Goal: Task Accomplishment & Management: Manage account settings

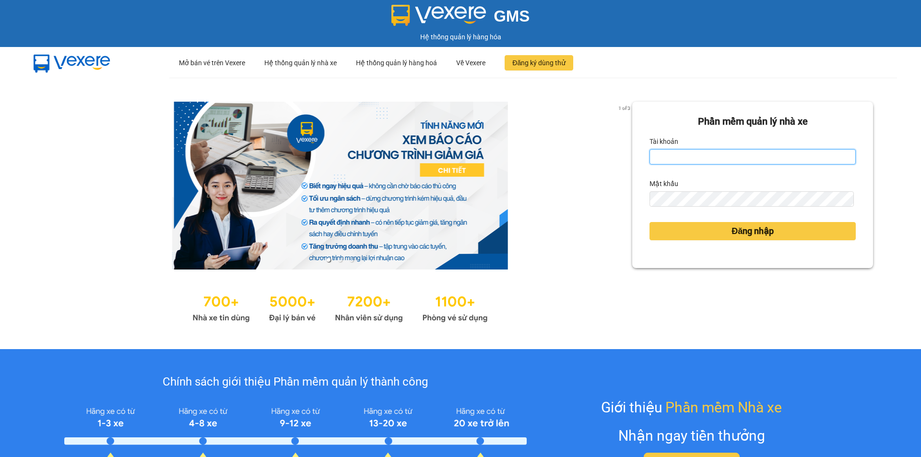
click at [697, 155] on input "Tài khoản" at bounding box center [752, 156] width 206 height 15
click at [697, 156] on input "Tài khoản" at bounding box center [752, 156] width 206 height 15
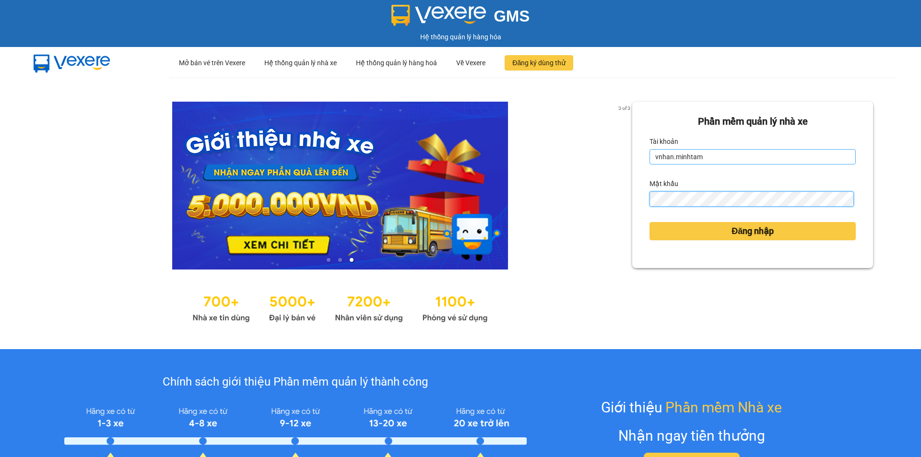
click at [649, 222] on button "Đăng nhập" at bounding box center [752, 231] width 206 height 18
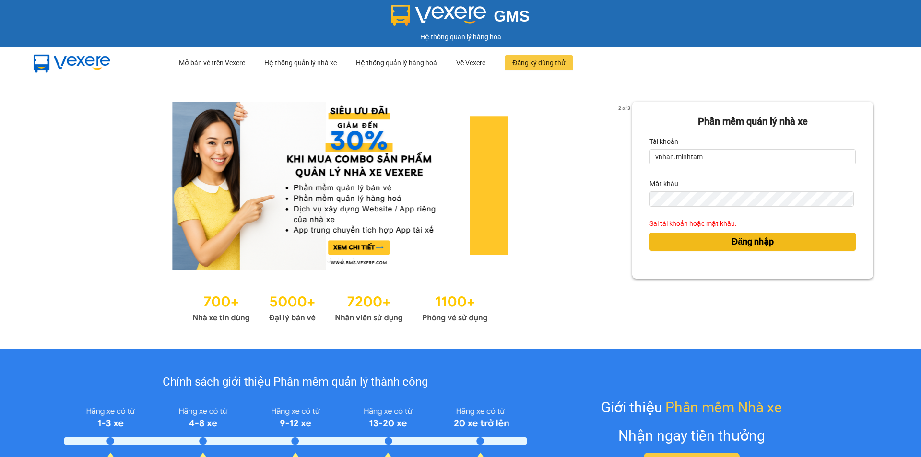
click at [675, 238] on button "Đăng nhập" at bounding box center [752, 242] width 206 height 18
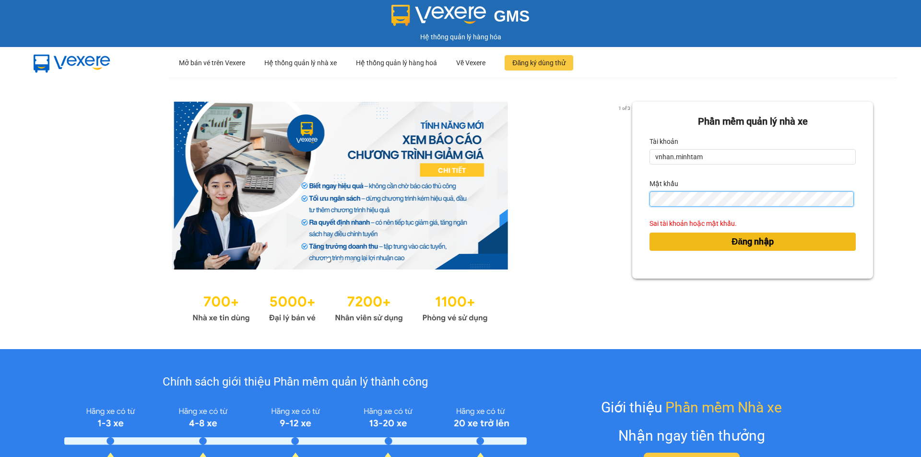
click at [649, 233] on button "Đăng nhập" at bounding box center [752, 242] width 206 height 18
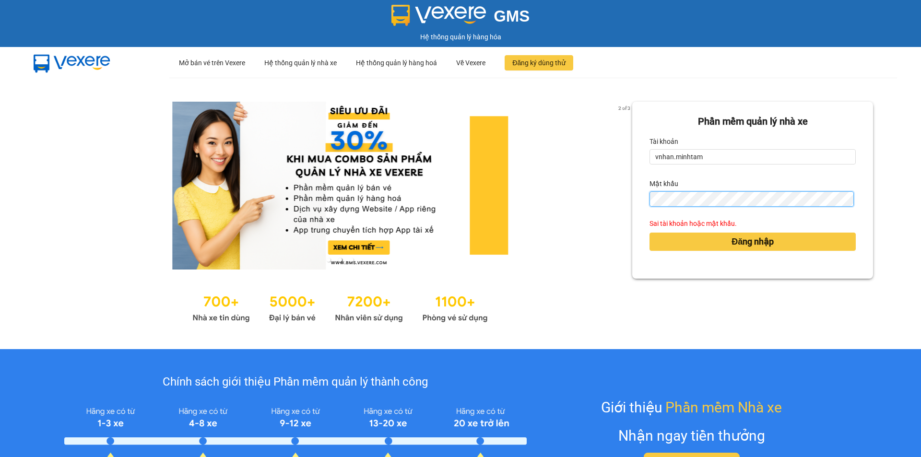
click at [642, 198] on div "Phần mềm quản lý nhà xe Tài khoản vnhan.minhtam Mật khẩu Sai tài khoản hoặc mật…" at bounding box center [752, 190] width 241 height 177
click at [642, 210] on div "Phần mềm quản lý nhà xe Tài khoản vnhan.minhtam Mật khẩu Sai tài khoản hoặc mật…" at bounding box center [752, 190] width 241 height 177
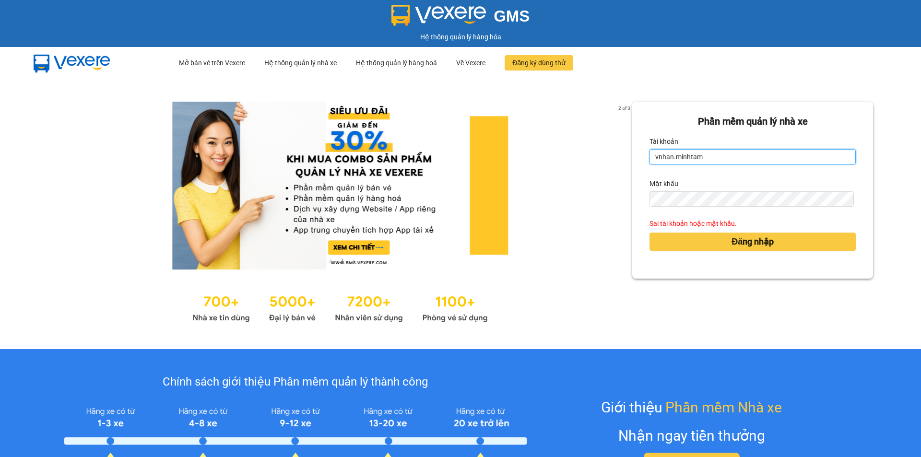
click at [716, 162] on input "vnhan.minhtam" at bounding box center [752, 156] width 206 height 15
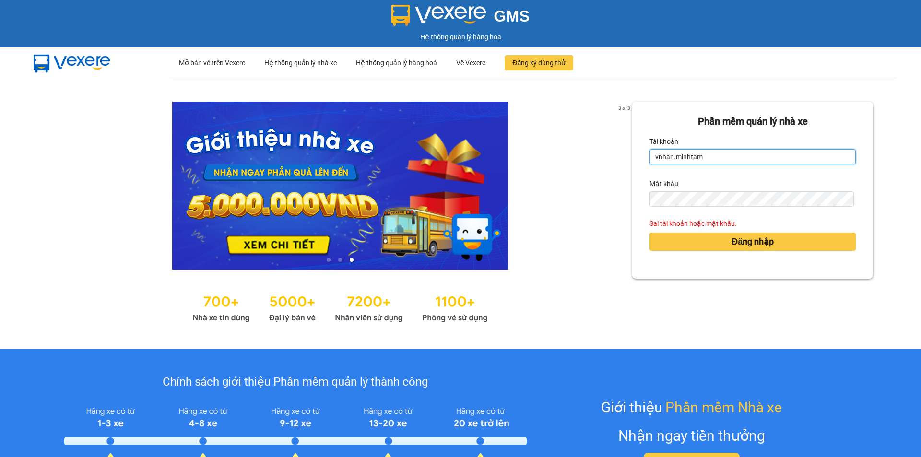
drag, startPoint x: 713, startPoint y: 155, endPoint x: 699, endPoint y: 157, distance: 14.5
click at [699, 157] on input "vnhan.minhtam" at bounding box center [752, 156] width 206 height 15
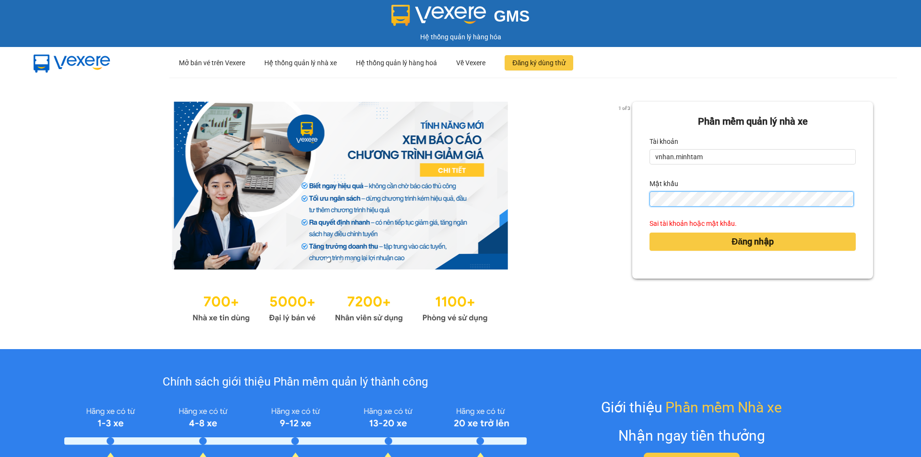
click at [649, 233] on button "Đăng nhập" at bounding box center [752, 242] width 206 height 18
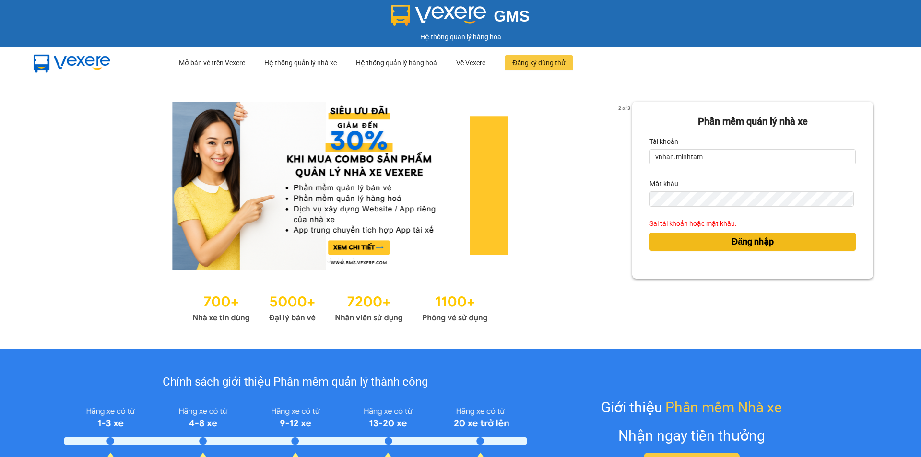
click at [704, 245] on button "Đăng nhập" at bounding box center [752, 242] width 206 height 18
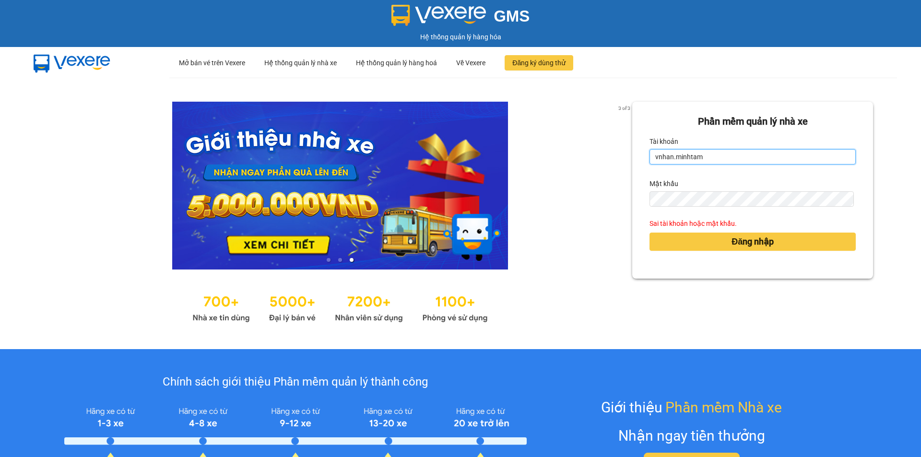
click at [742, 157] on input "vnhan.minhtam" at bounding box center [752, 156] width 206 height 15
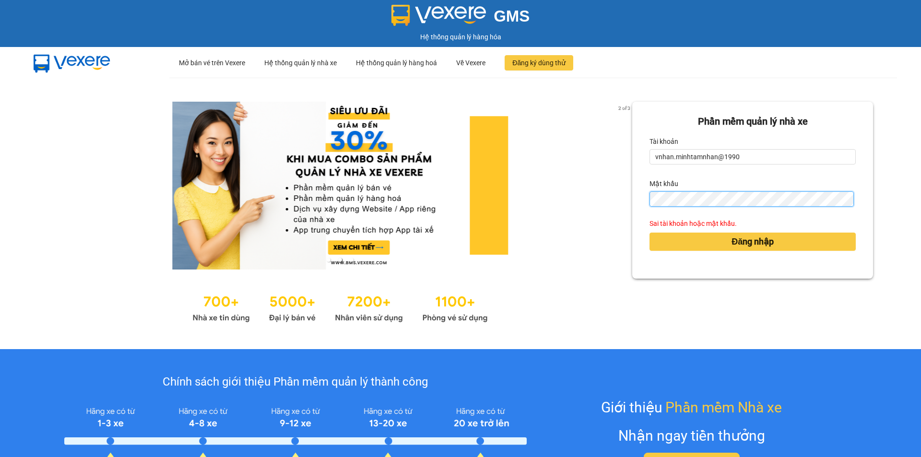
click at [635, 218] on div "Phần mềm quản lý nhà xe Tài khoản vnhan.minhtamnhan@1990 Mật khẩu Sai tài khoản…" at bounding box center [752, 190] width 241 height 177
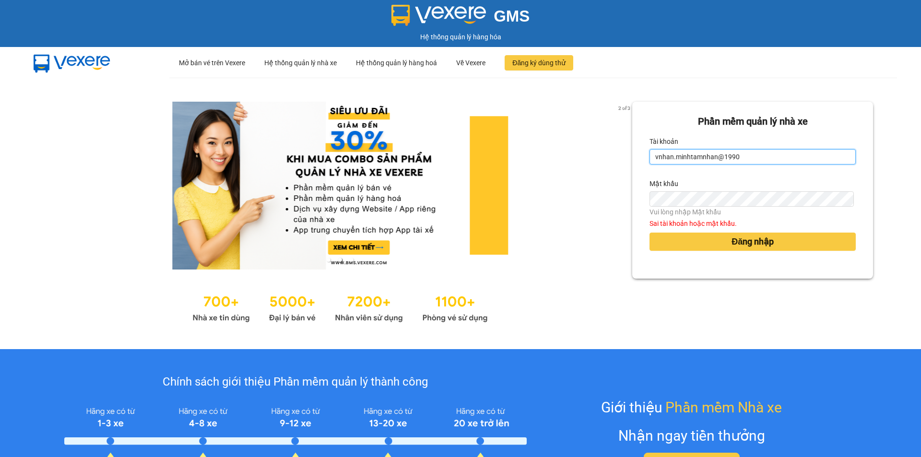
drag, startPoint x: 696, startPoint y: 160, endPoint x: 737, endPoint y: 166, distance: 41.6
click at [737, 166] on form "Phần mềm quản lý nhà xe Tài khoản vnhan.minhtamnhan@1990 Mật khẩu Vui lòng nhập…" at bounding box center [752, 190] width 206 height 152
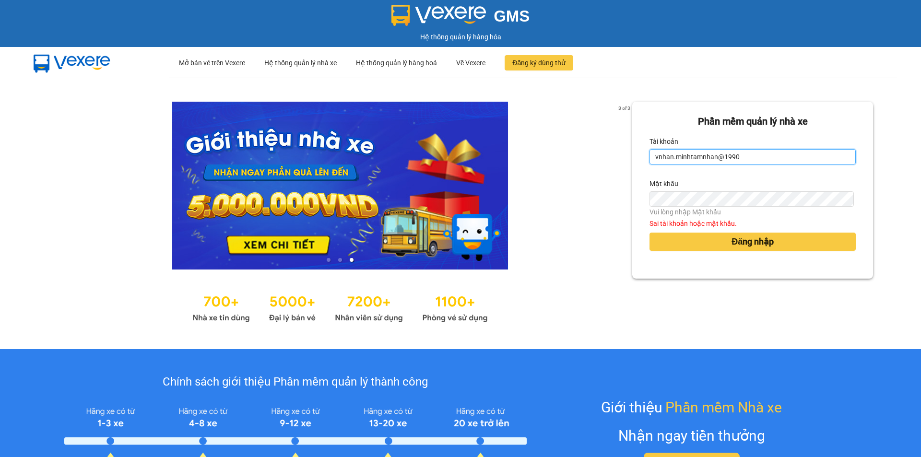
type input "vnhan.minhtam"
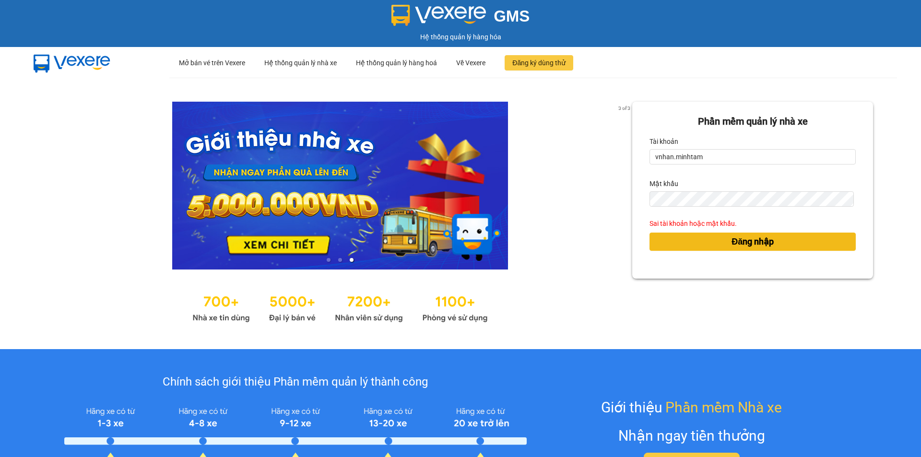
click at [770, 236] on button "Đăng nhập" at bounding box center [752, 242] width 206 height 18
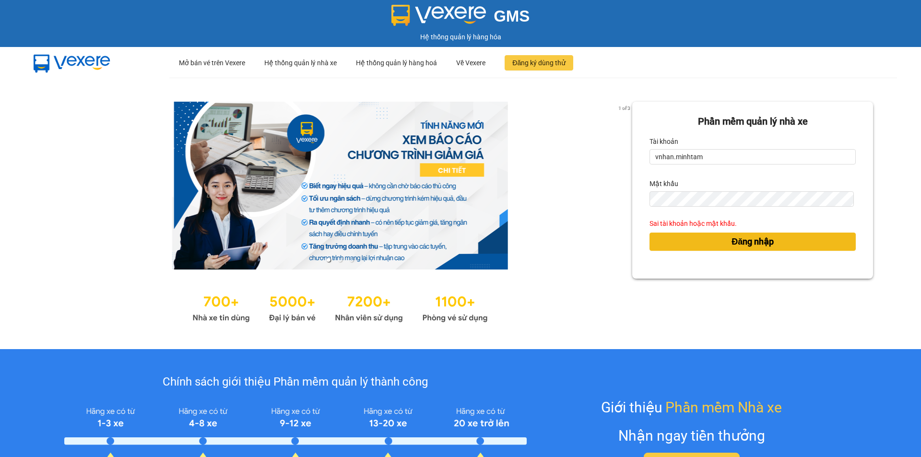
click at [770, 239] on button "Đăng nhập" at bounding box center [752, 242] width 206 height 18
click at [769, 245] on button "Đăng nhập" at bounding box center [752, 242] width 206 height 18
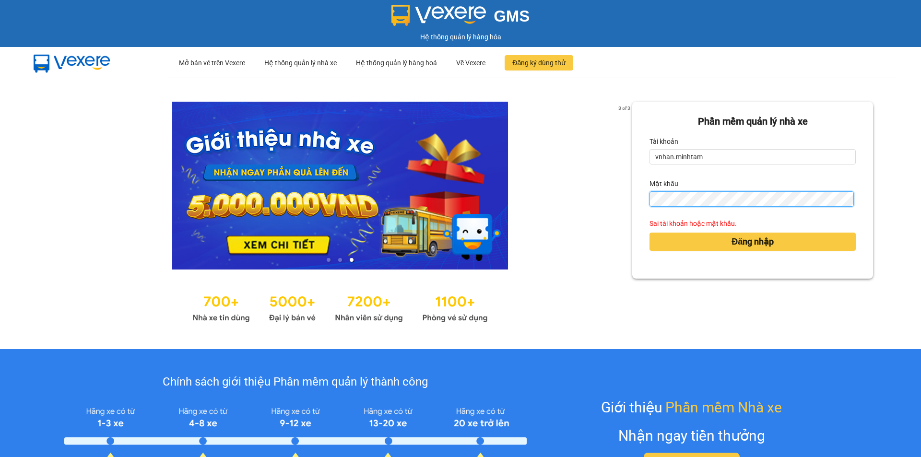
click at [649, 233] on button "Đăng nhập" at bounding box center [752, 242] width 206 height 18
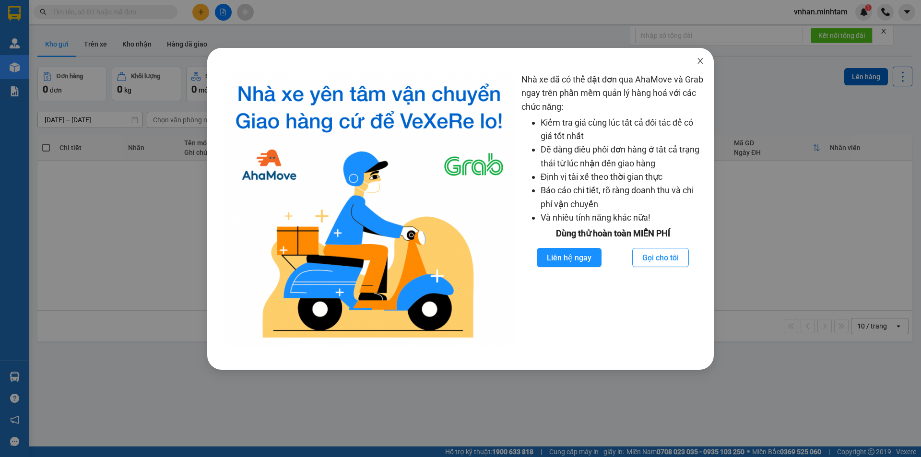
click at [701, 59] on icon "close" at bounding box center [700, 61] width 8 height 8
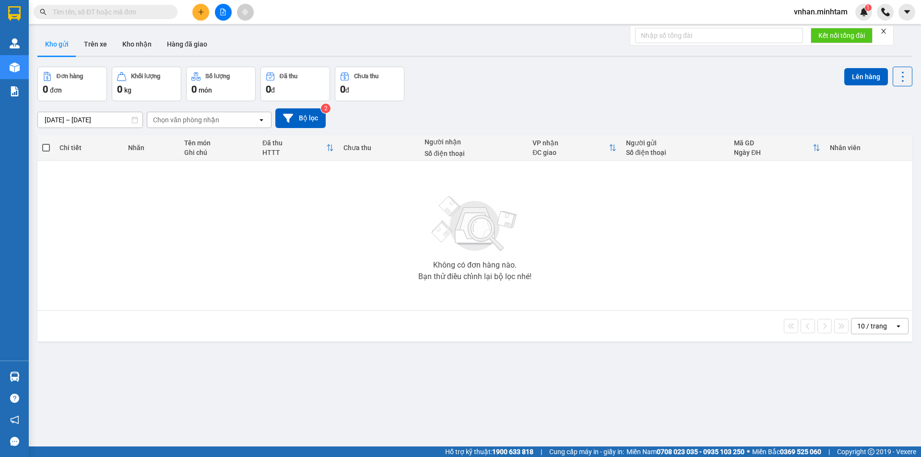
click at [838, 11] on span "vnhan.minhtam" at bounding box center [820, 12] width 69 height 12
click at [821, 30] on span "Đăng xuất" at bounding box center [824, 29] width 49 height 11
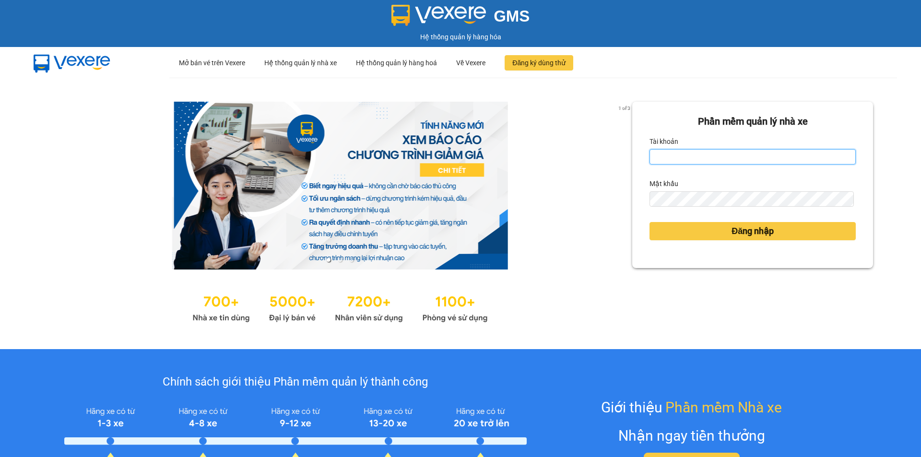
click at [674, 156] on input "Tài khoản" at bounding box center [752, 156] width 206 height 15
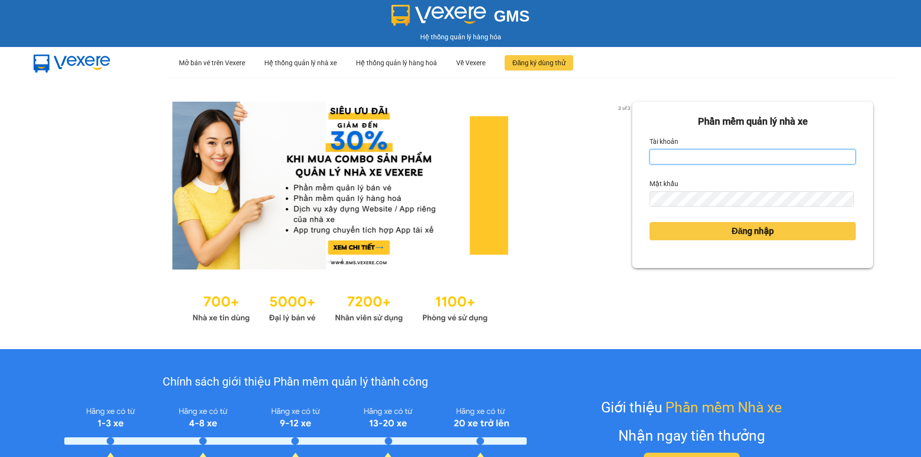
type input "nghia.minhtam"
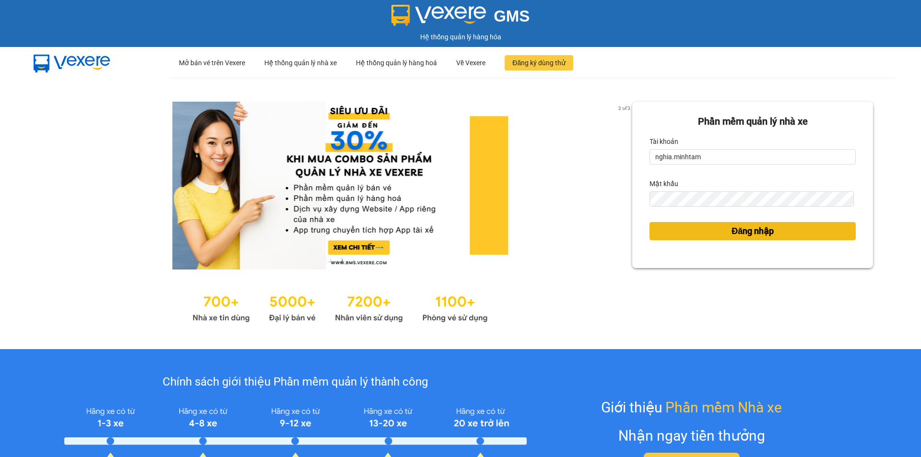
click at [716, 232] on button "Đăng nhập" at bounding box center [752, 231] width 206 height 18
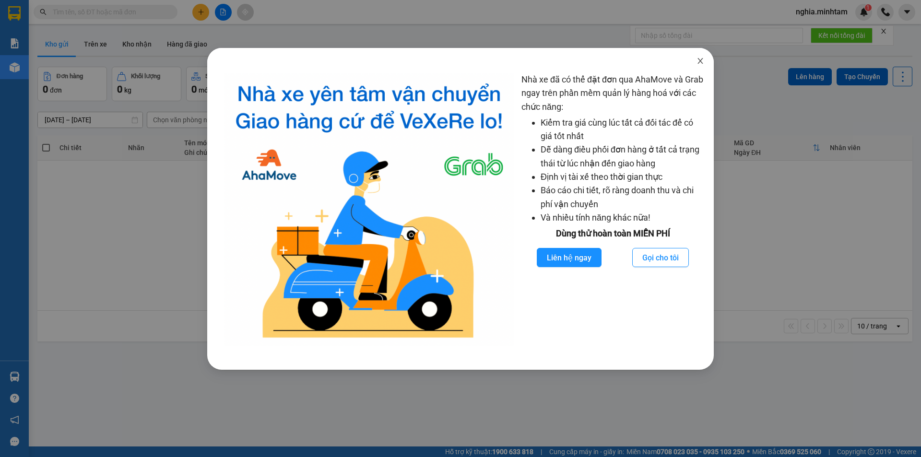
click at [696, 59] on icon "close" at bounding box center [700, 61] width 8 height 8
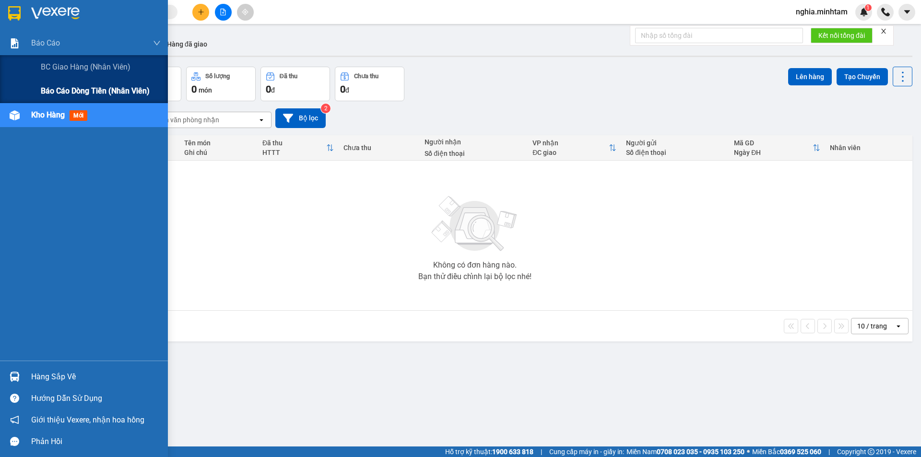
click at [86, 88] on span "Báo cáo dòng tiền (nhân viên)" at bounding box center [95, 91] width 109 height 12
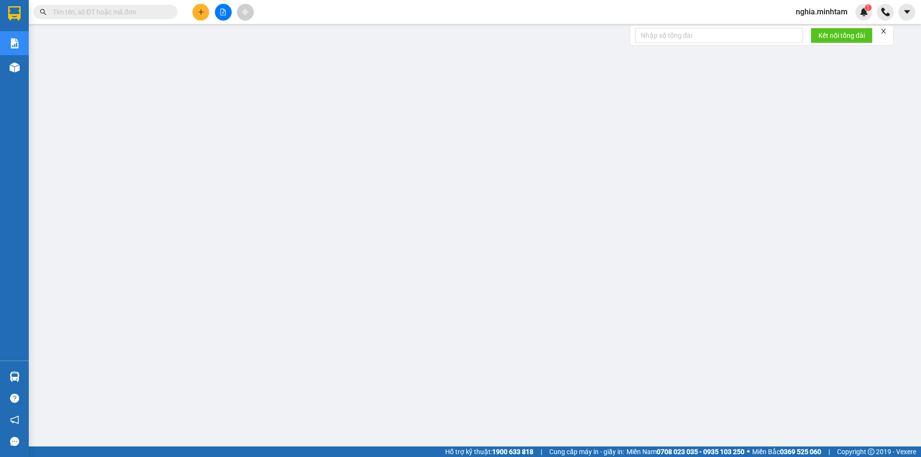
click at [116, 14] on input "text" at bounding box center [109, 12] width 113 height 11
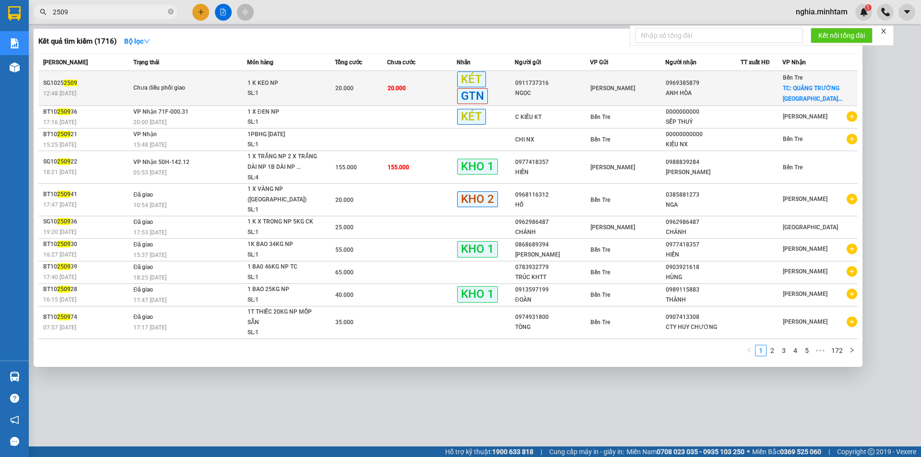
type input "2509"
click at [167, 88] on div "Chưa điều phối giao" at bounding box center [169, 88] width 72 height 11
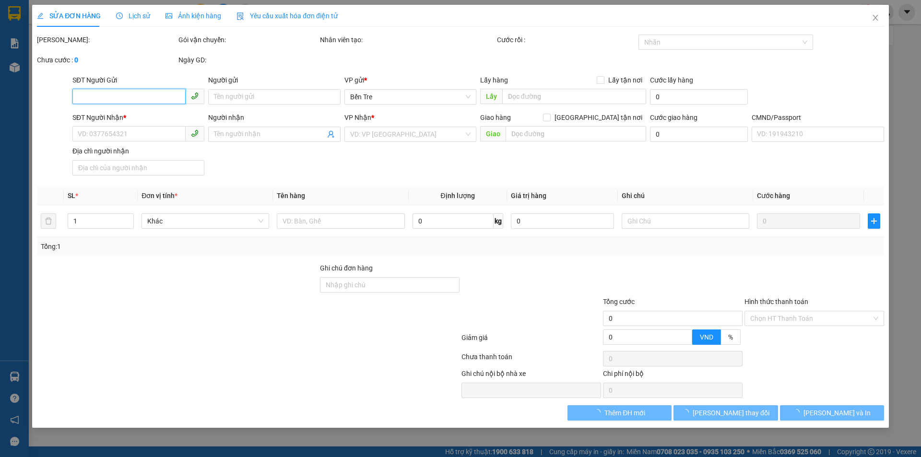
type input "0911737316"
type input "NGỌC"
type input "0969385879"
type input "ANH HÒA"
checkbox input "true"
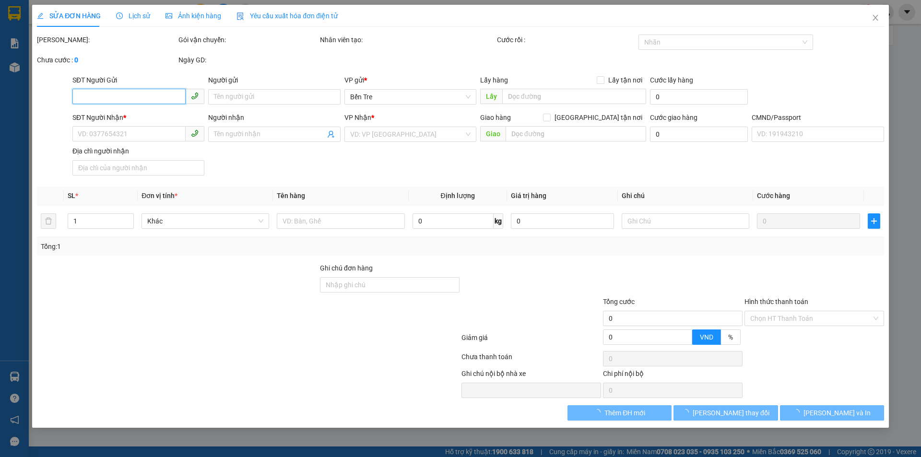
type input "QUẢNG TRƯỜNG MỸ THẠNH AN P AN HỘI"
type input "PHÍ GTN 50.000 CHƯA THU"
type input "20.000"
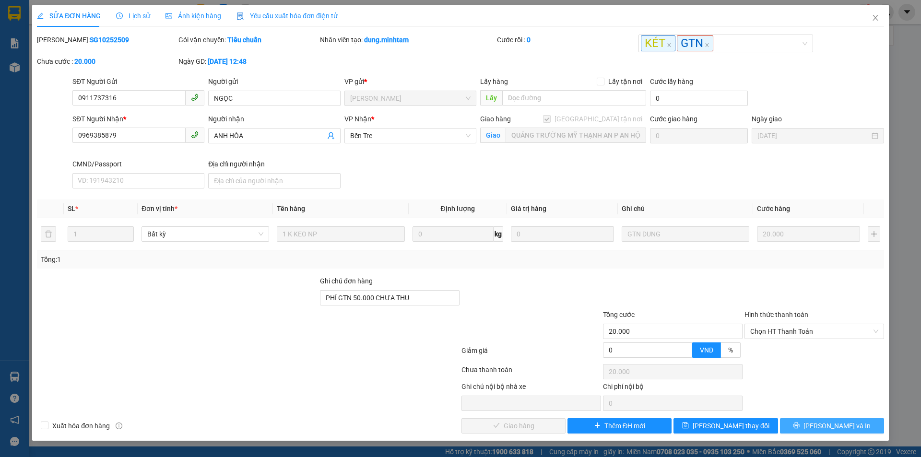
click at [845, 424] on span "[PERSON_NAME] và In" at bounding box center [836, 426] width 67 height 11
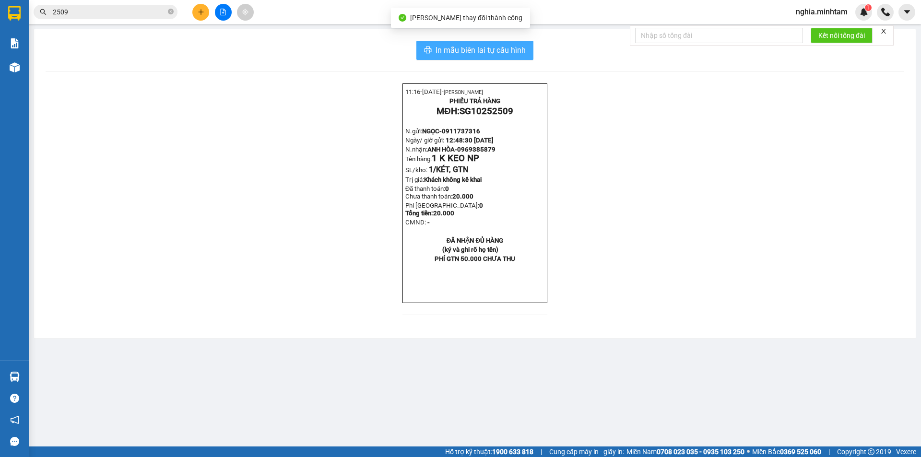
click at [474, 43] on button "In mẫu biên lai tự cấu hình" at bounding box center [474, 50] width 117 height 19
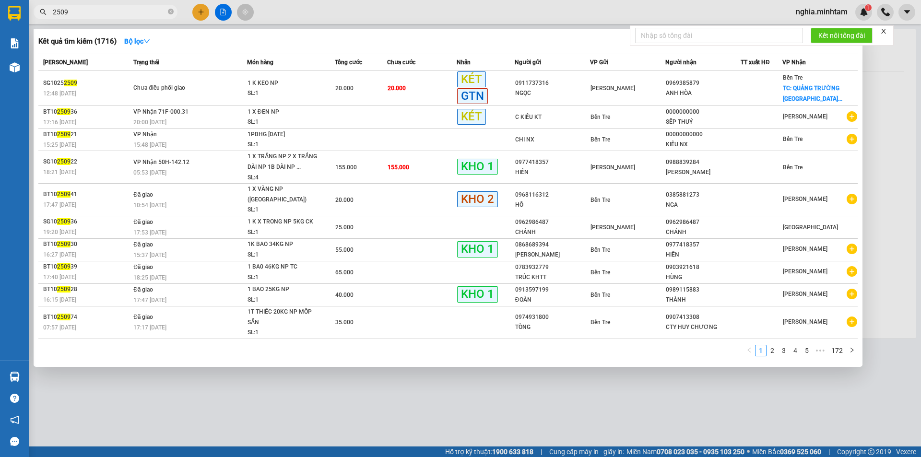
click at [115, 16] on input "2509" at bounding box center [109, 12] width 113 height 11
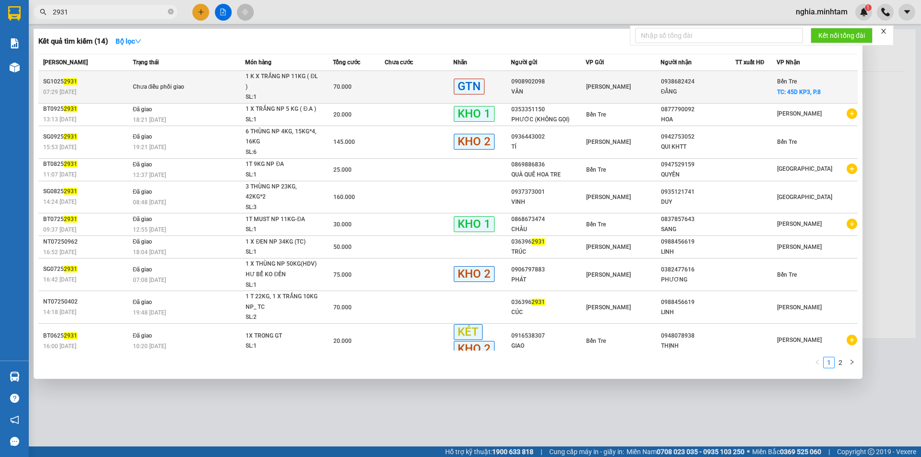
type input "2931"
click at [179, 97] on td "Chưa điều phối giao" at bounding box center [187, 87] width 115 height 33
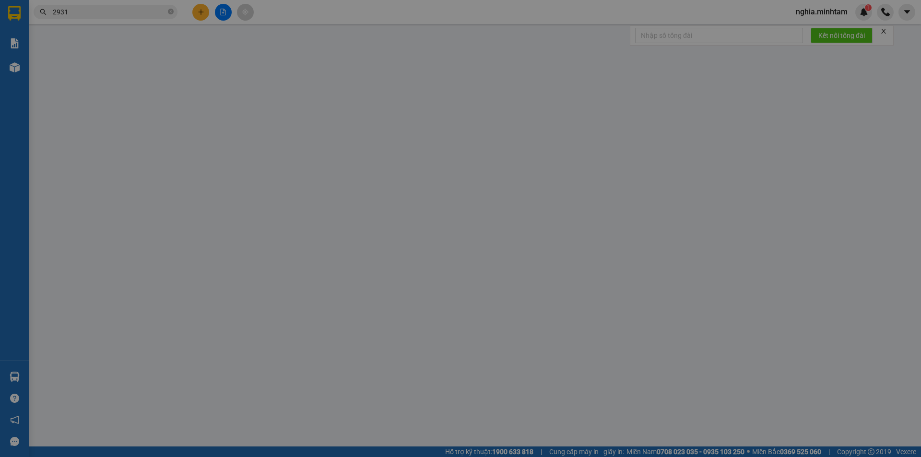
type input "0908902098"
type input "VÂN"
type input "0938682424"
type input "ĐẰNG"
checkbox input "true"
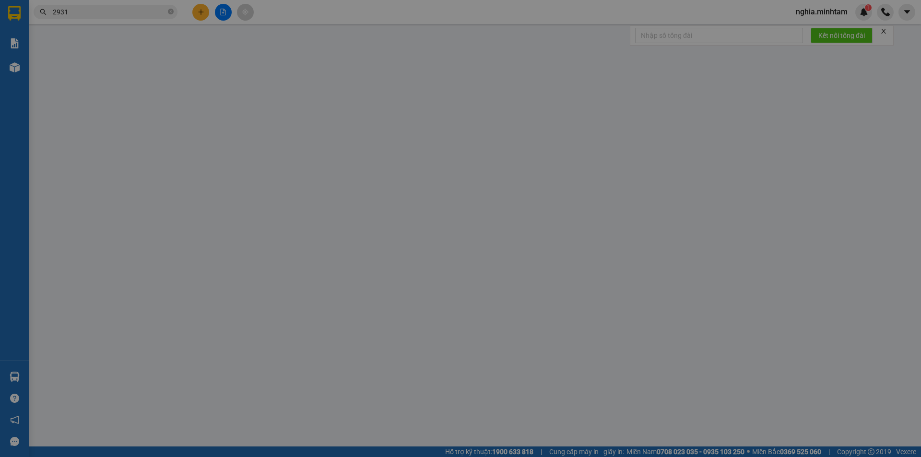
type input "45D KP3, P.8"
type input "70.000"
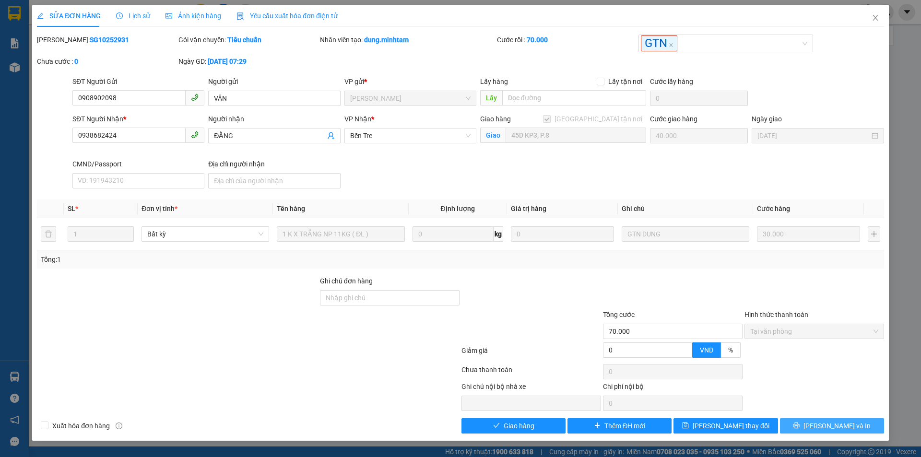
click at [799, 426] on icon "printer" at bounding box center [796, 425] width 7 height 7
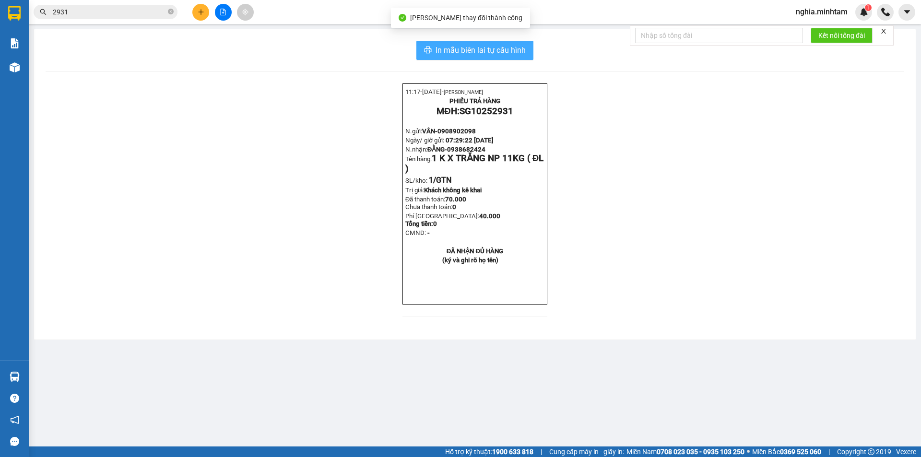
click at [479, 53] on span "In mẫu biên lai tự cấu hình" at bounding box center [480, 50] width 90 height 12
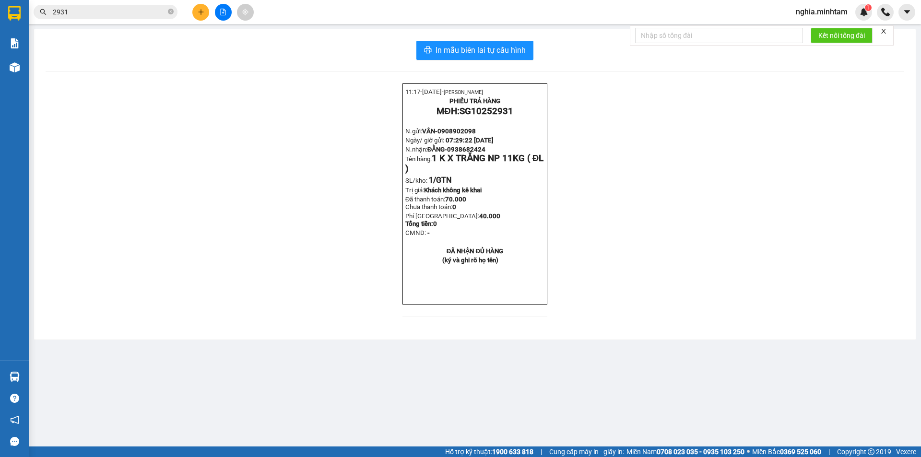
click at [136, 15] on input "2931" at bounding box center [109, 12] width 113 height 11
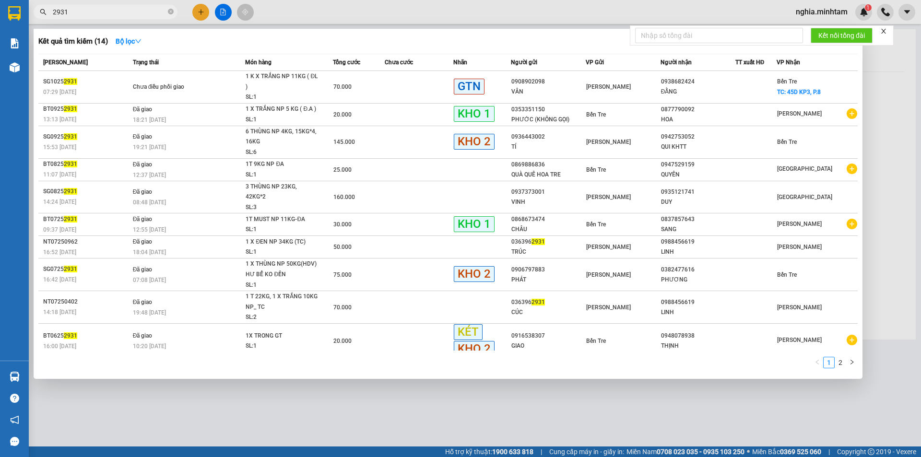
click at [136, 15] on input "2931" at bounding box center [109, 12] width 113 height 11
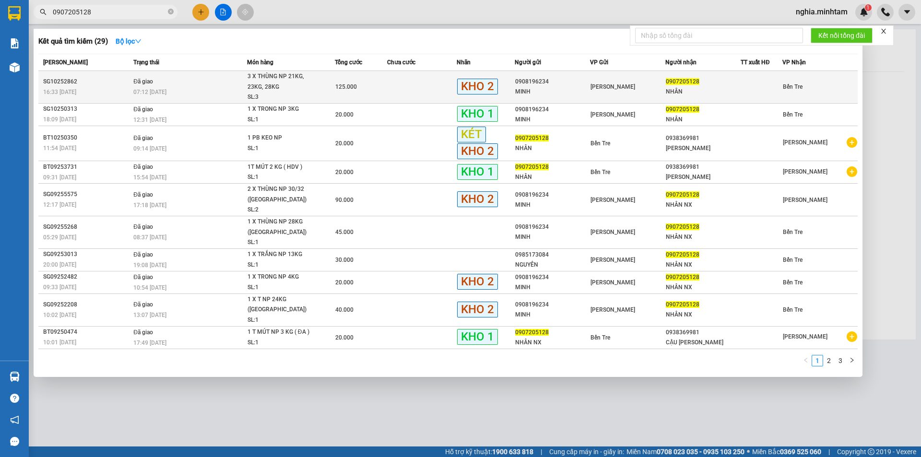
type input "0907205128"
click at [217, 89] on div "07:12 [DATE]" at bounding box center [189, 92] width 113 height 11
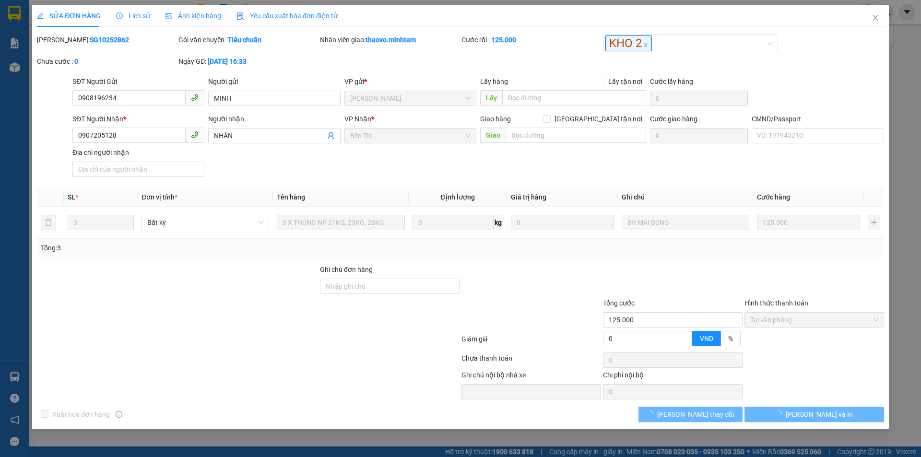
click at [137, 12] on span "Lịch sử" at bounding box center [133, 16] width 34 height 8
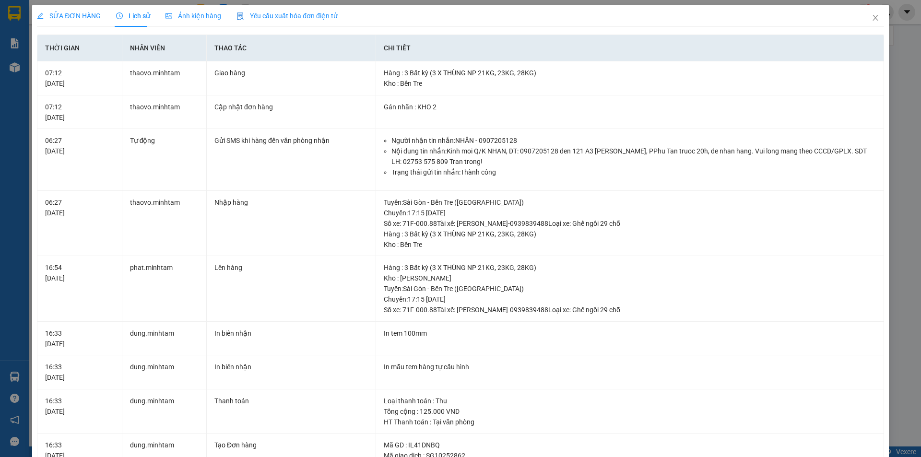
click at [68, 15] on span "SỬA ĐƠN HÀNG" at bounding box center [69, 16] width 64 height 8
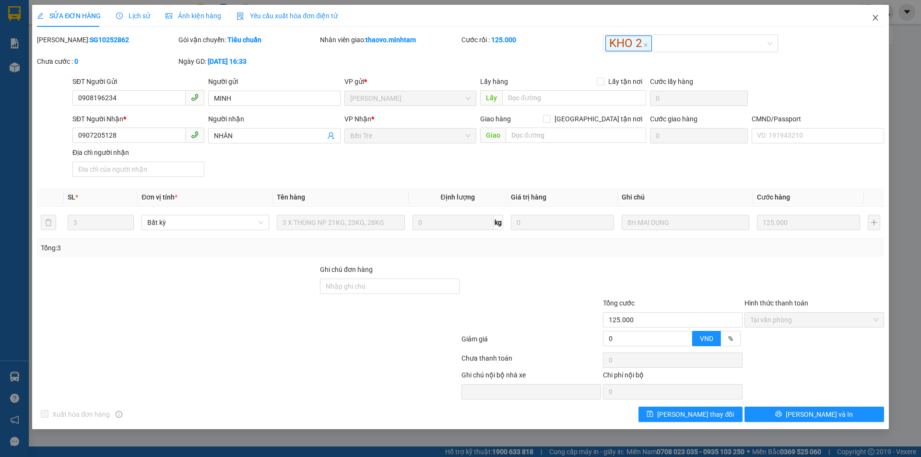
click at [871, 17] on icon "close" at bounding box center [875, 18] width 8 height 8
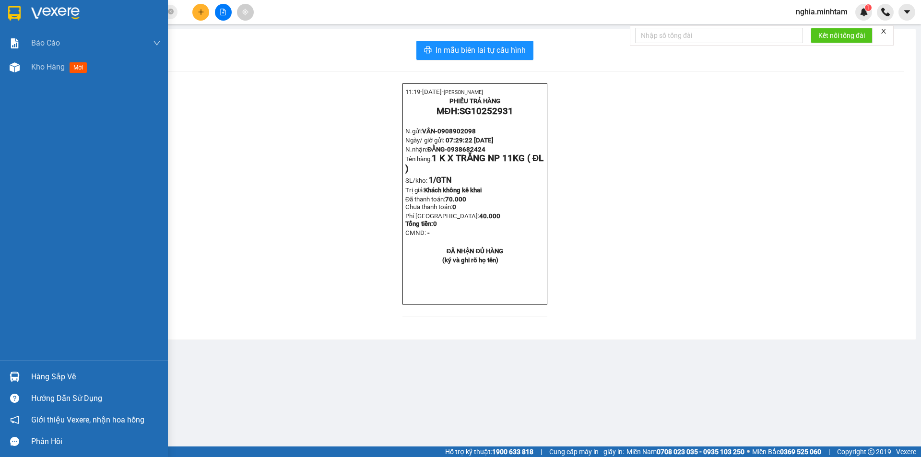
click at [10, 14] on img at bounding box center [14, 13] width 12 height 14
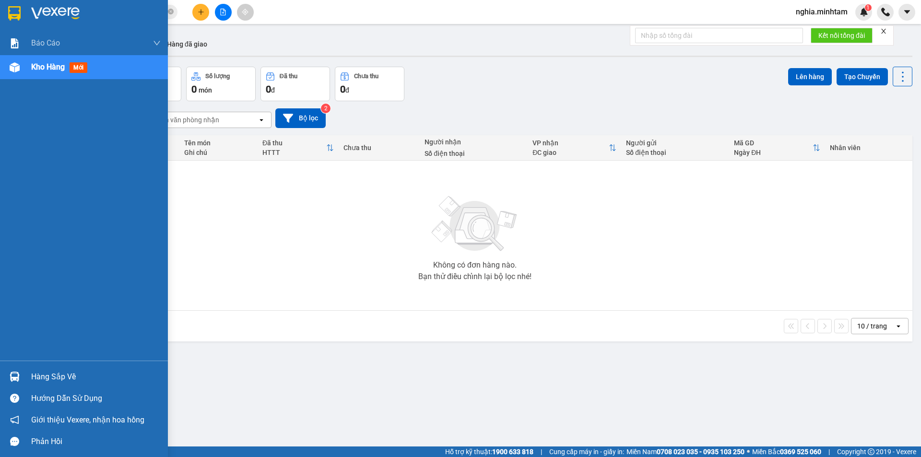
drag, startPoint x: 18, startPoint y: 378, endPoint x: 50, endPoint y: 365, distance: 34.0
click at [19, 378] on img at bounding box center [15, 377] width 10 height 10
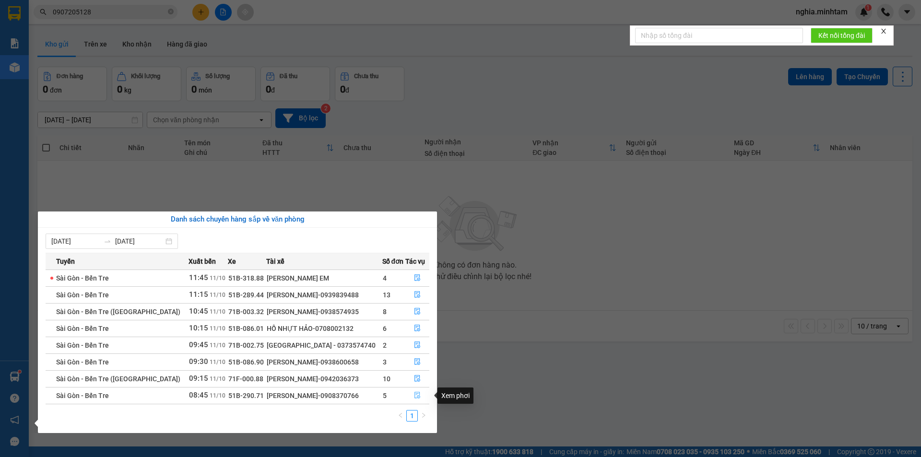
click at [414, 394] on icon "file-done" at bounding box center [417, 395] width 7 height 7
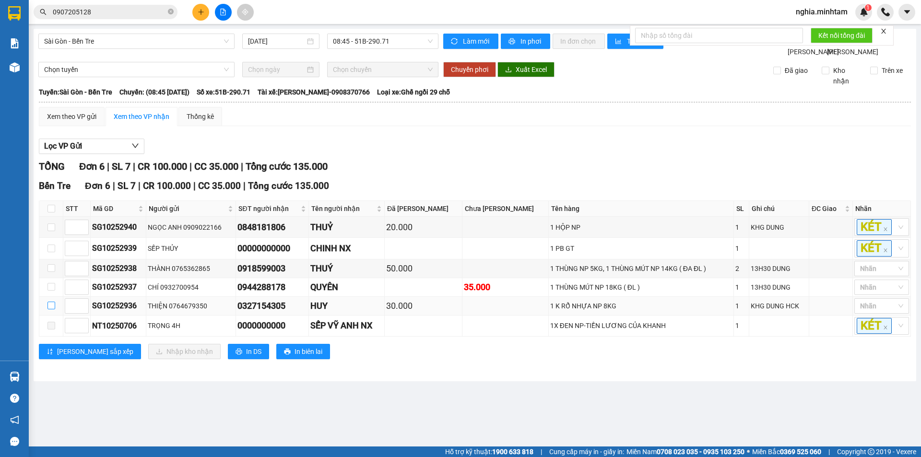
click at [49, 309] on input "checkbox" at bounding box center [51, 306] width 8 height 8
checkbox input "true"
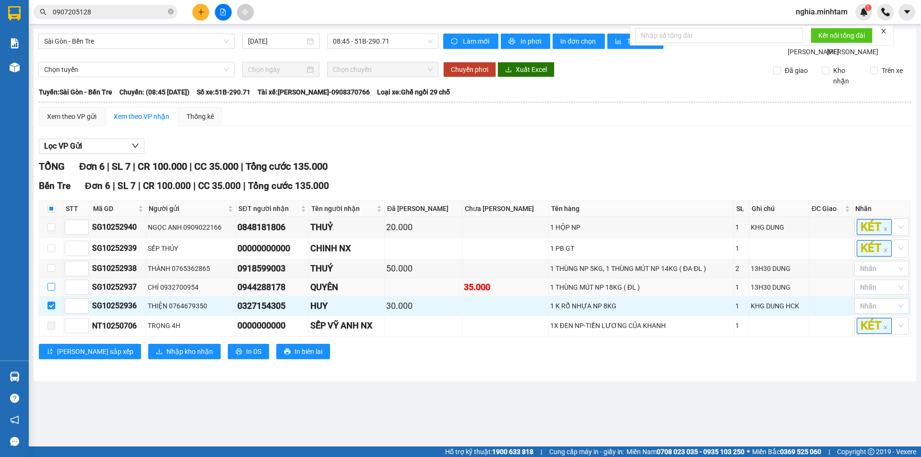
click at [55, 291] on input "checkbox" at bounding box center [51, 287] width 8 height 8
checkbox input "true"
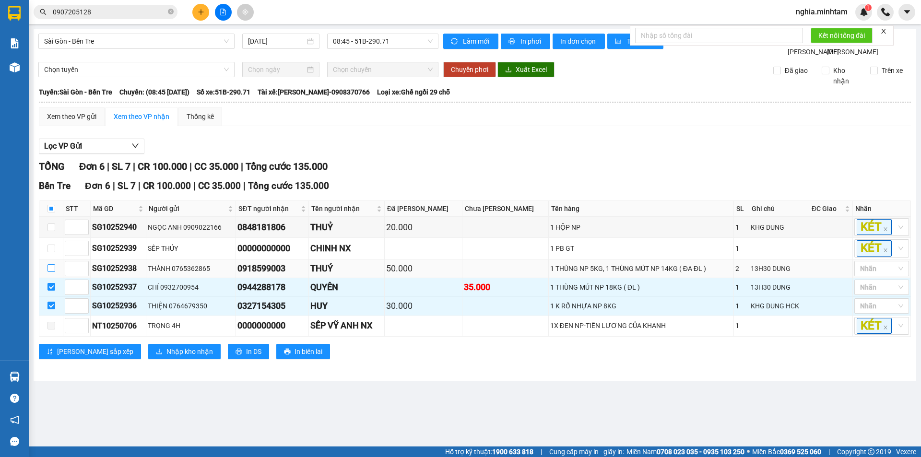
click at [52, 272] on input "checkbox" at bounding box center [51, 268] width 8 height 8
checkbox input "true"
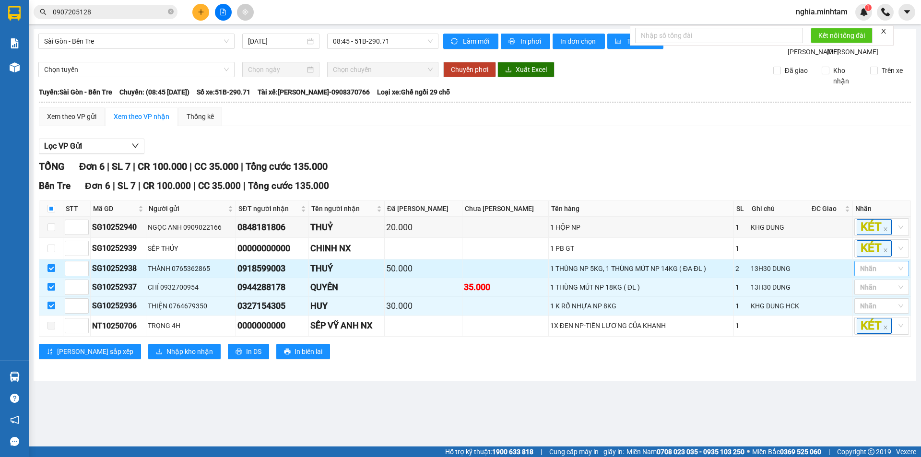
click at [886, 274] on div at bounding box center [876, 269] width 40 height 12
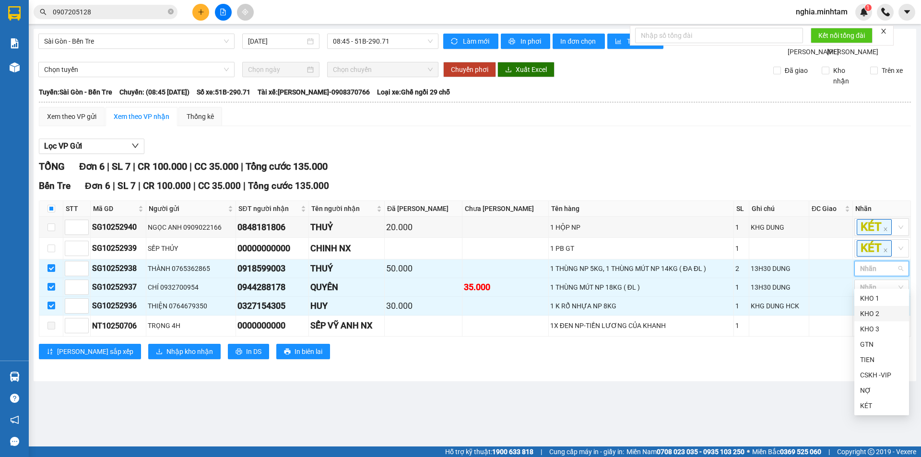
click at [882, 315] on div "KHO 2" at bounding box center [881, 313] width 43 height 11
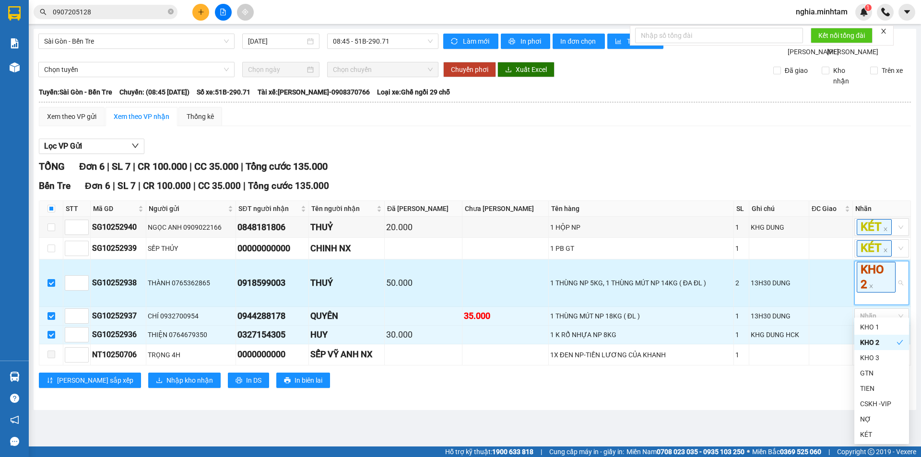
click at [844, 292] on td at bounding box center [831, 282] width 44 height 47
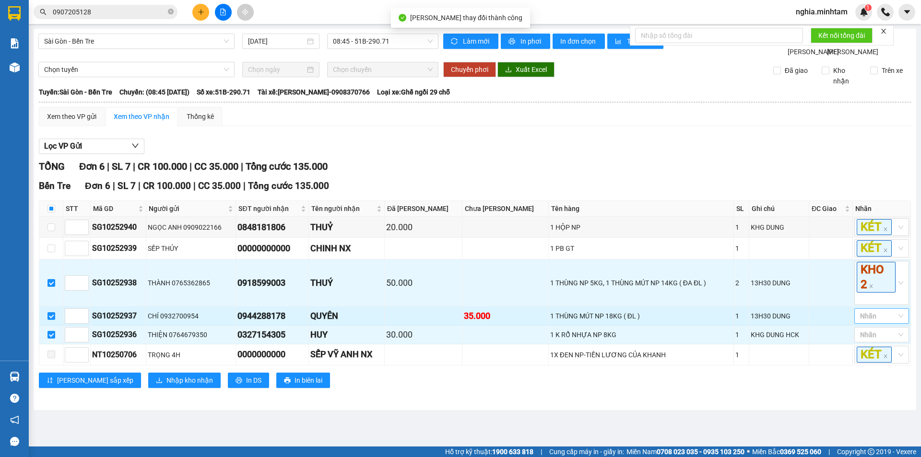
click at [881, 322] on div at bounding box center [876, 316] width 40 height 12
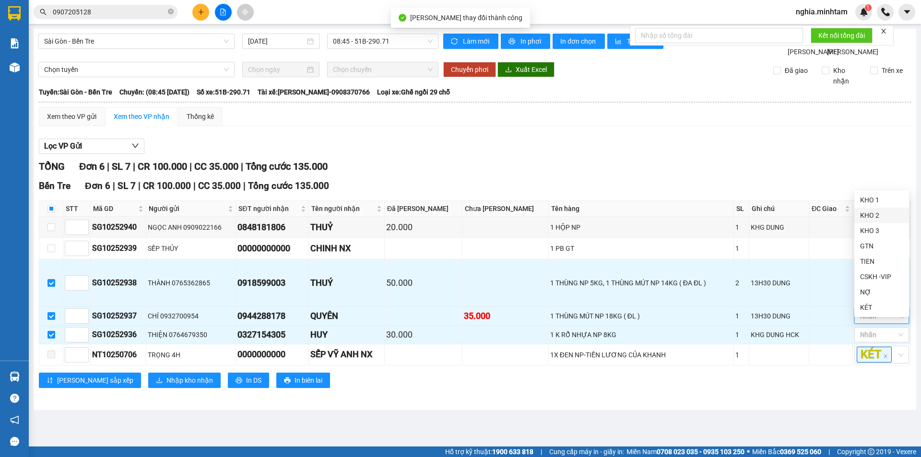
click at [879, 211] on div "KHO 2" at bounding box center [881, 215] width 43 height 11
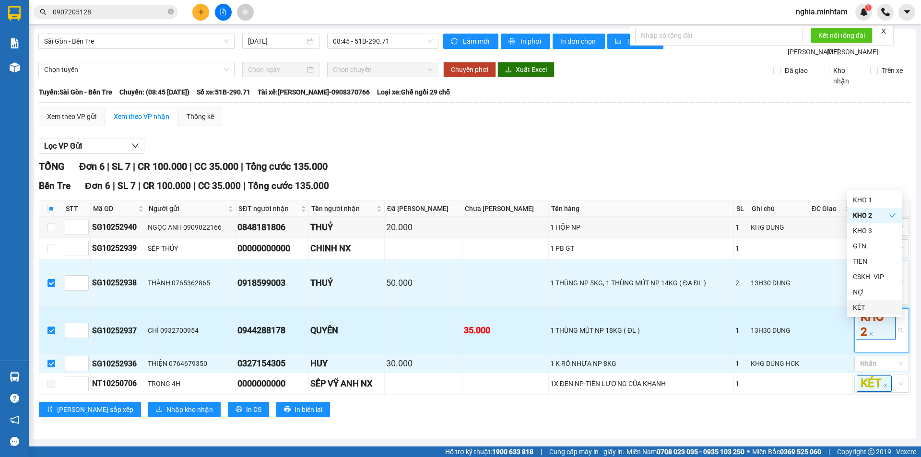
click at [830, 327] on td at bounding box center [831, 330] width 44 height 47
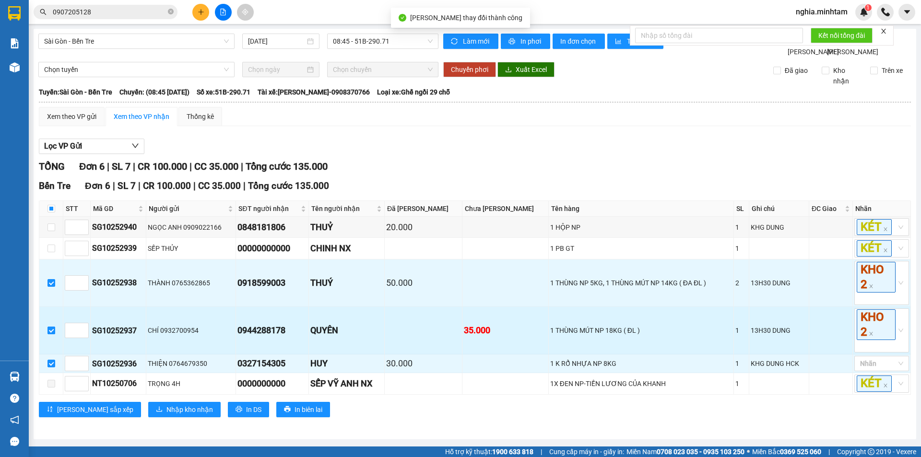
click at [49, 334] on input "checkbox" at bounding box center [51, 331] width 8 height 8
checkbox input "false"
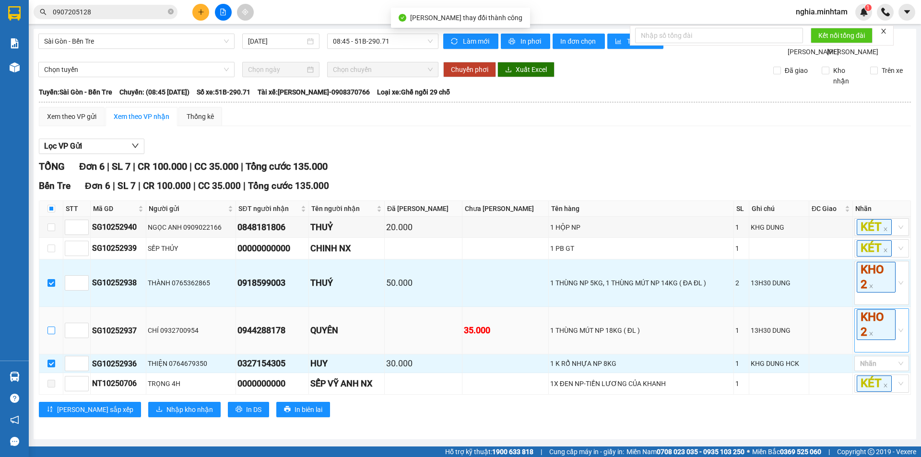
click at [864, 340] on span "KHO 2" at bounding box center [875, 324] width 39 height 31
click at [868, 336] on icon "close" at bounding box center [870, 333] width 5 height 5
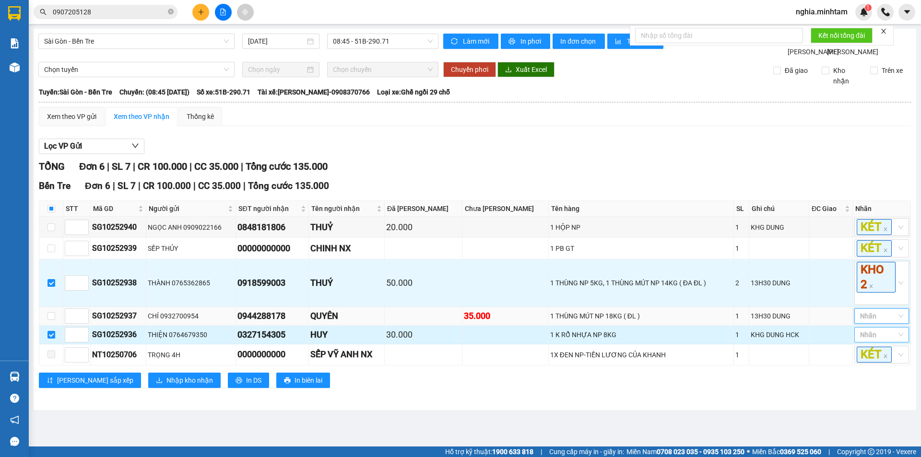
click at [866, 340] on div at bounding box center [876, 335] width 40 height 12
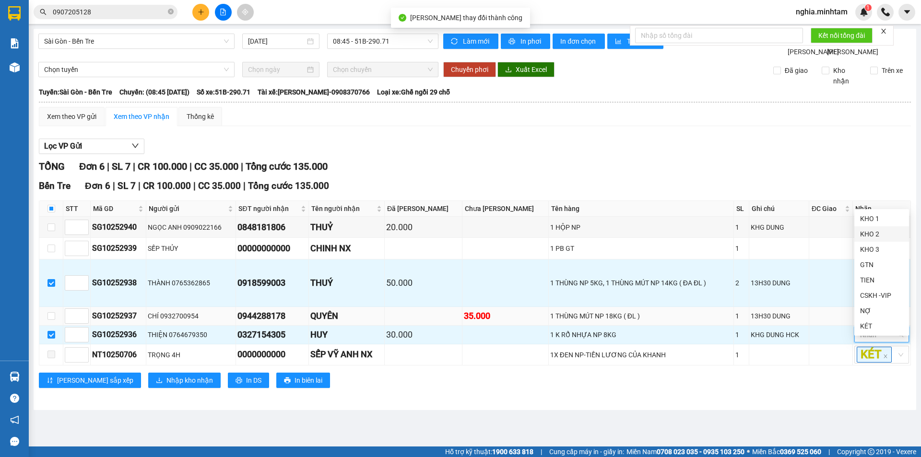
click at [872, 231] on div "KHO 2" at bounding box center [881, 234] width 43 height 11
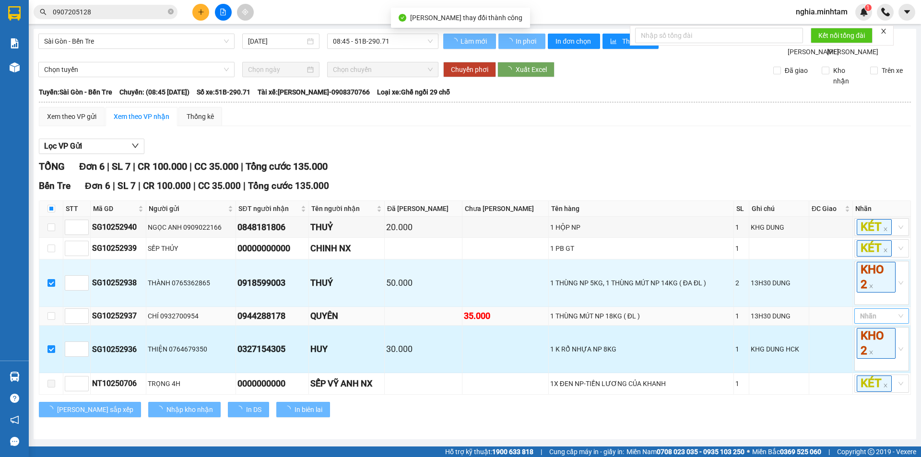
drag, startPoint x: 811, startPoint y: 353, endPoint x: 261, endPoint y: 343, distance: 549.6
click at [810, 353] on td at bounding box center [831, 349] width 44 height 47
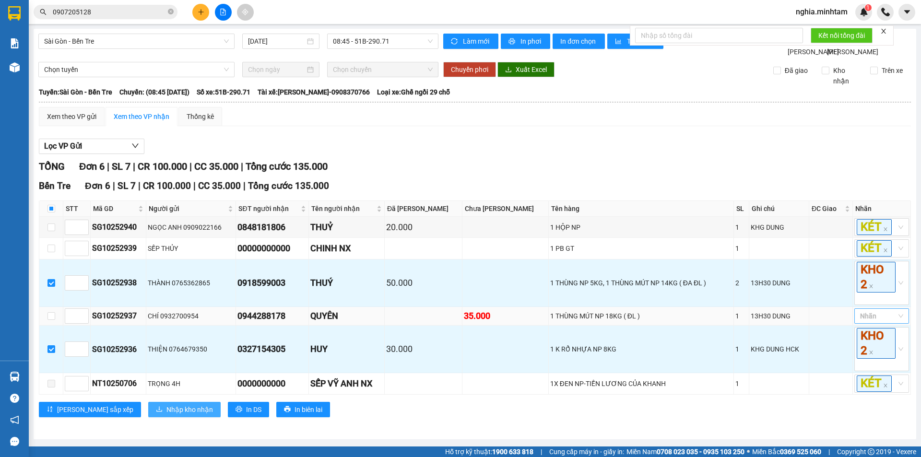
click at [166, 415] on span "Nhập kho nhận" at bounding box center [189, 409] width 47 height 11
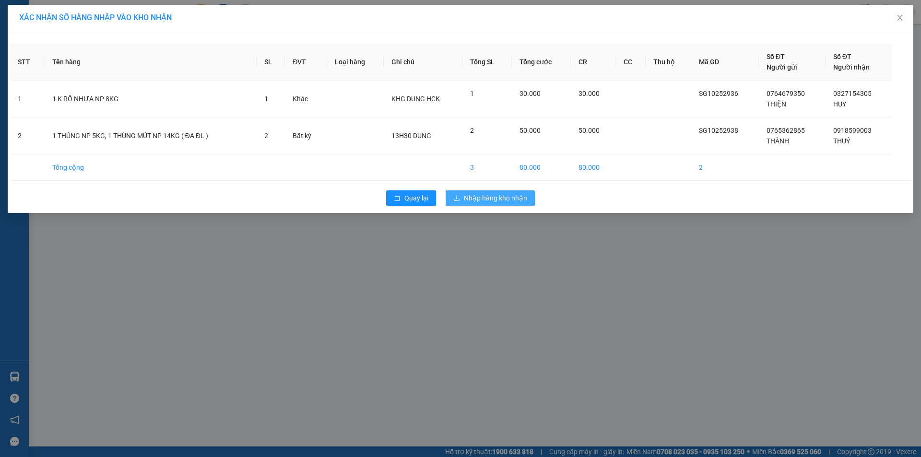
click at [486, 203] on button "Nhập hàng kho nhận" at bounding box center [489, 197] width 89 height 15
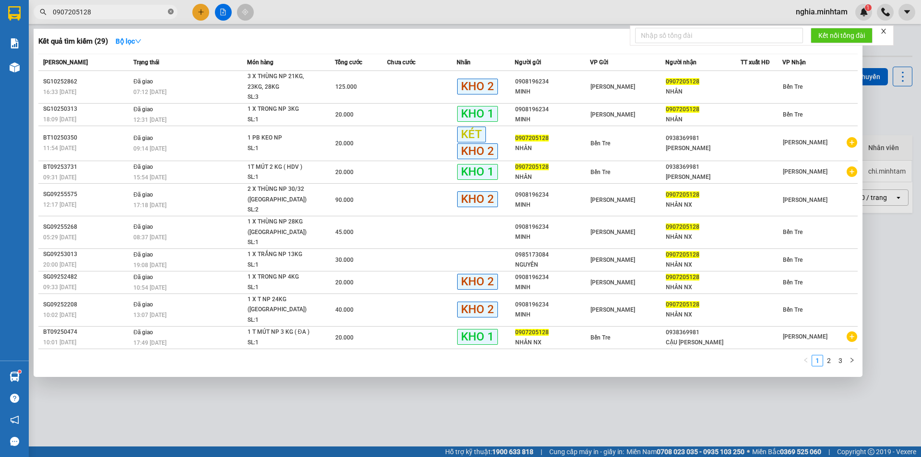
click at [171, 11] on icon "close-circle" at bounding box center [171, 12] width 6 height 6
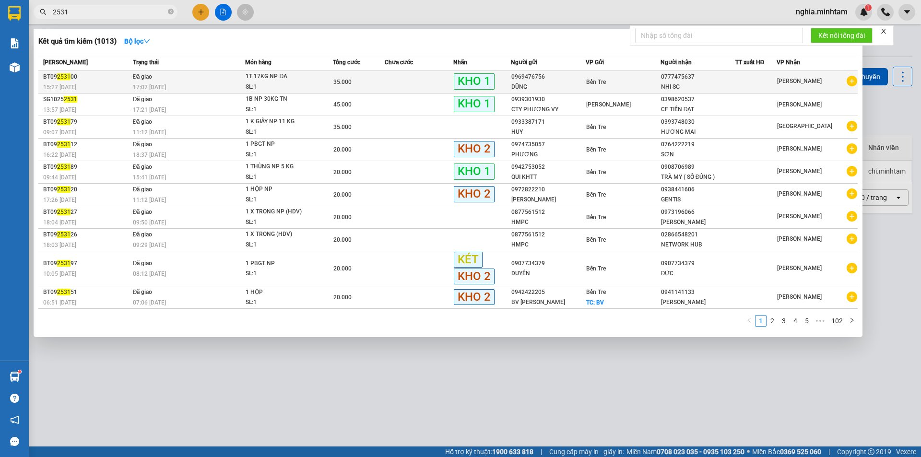
type input "2531"
click at [419, 82] on td at bounding box center [419, 82] width 69 height 23
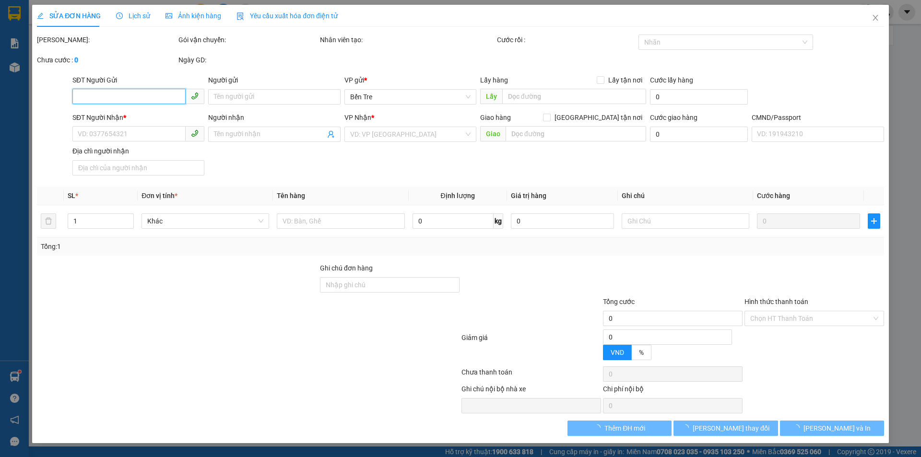
type input "0969476756"
type input "DŨNG"
type input "0777475637"
type input "NHI SG"
type input "NHỜ NG LH"
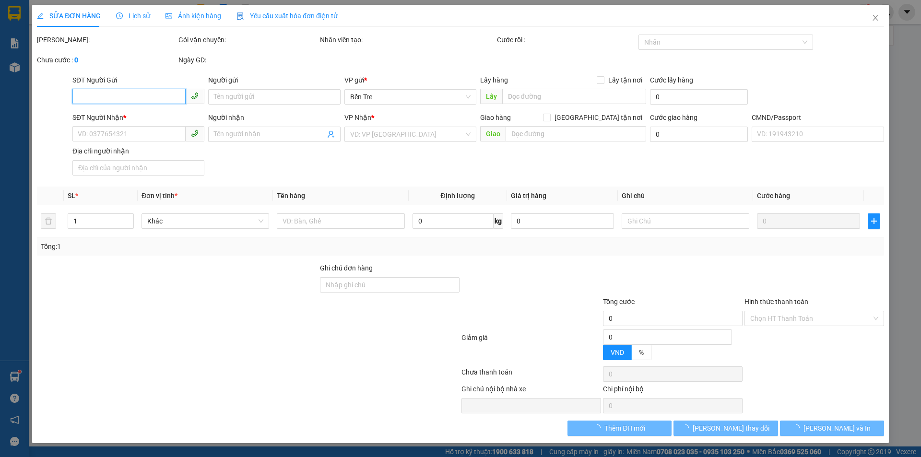
type input "35.000"
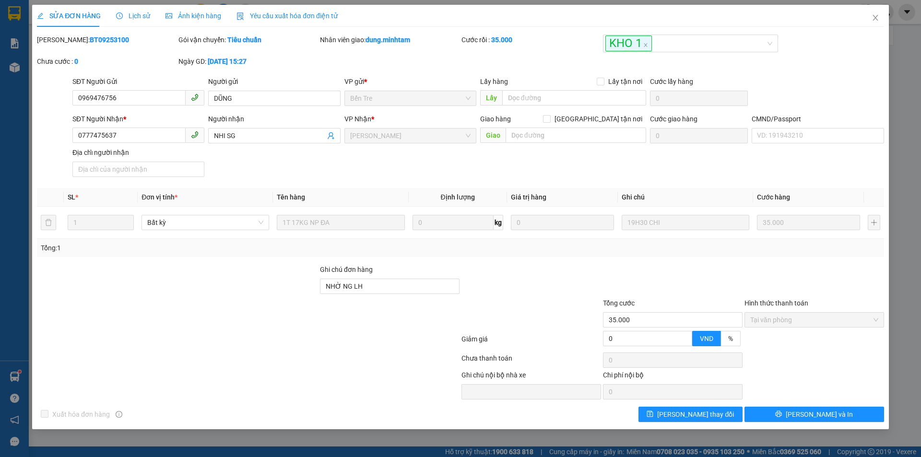
click at [7, 173] on div "SỬA ĐƠN HÀNG Lịch sử Ảnh kiện hàng Yêu cầu xuất hóa đơn điện tử Total Paid Fee …" at bounding box center [460, 228] width 921 height 457
click at [702, 413] on span "[PERSON_NAME] thay đổi" at bounding box center [695, 414] width 77 height 11
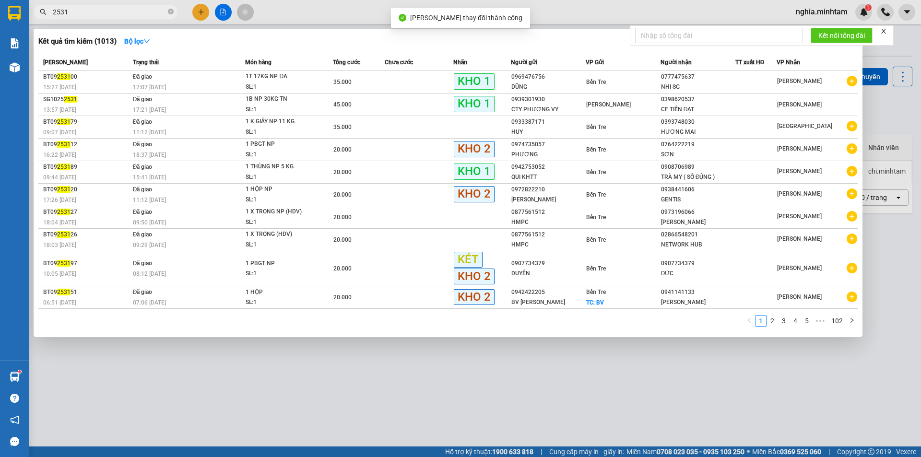
click at [145, 9] on input "2531" at bounding box center [109, 12] width 113 height 11
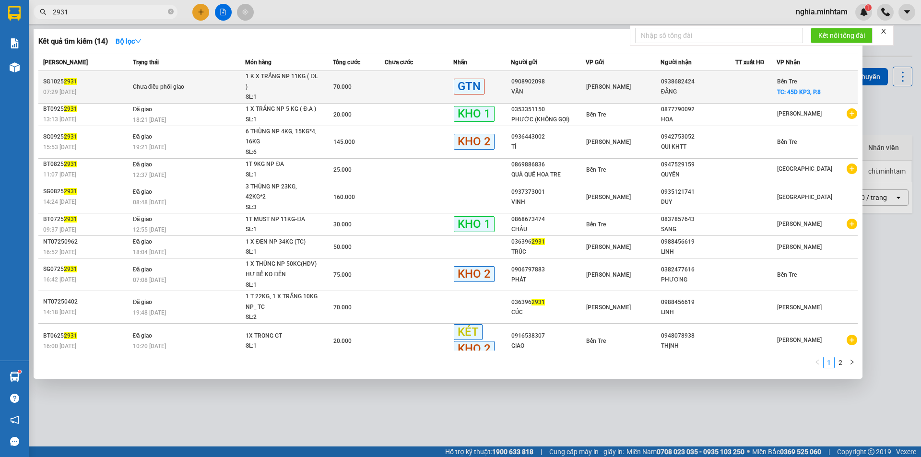
type input "2931"
click at [226, 81] on td "Chưa điều phối giao" at bounding box center [187, 87] width 115 height 33
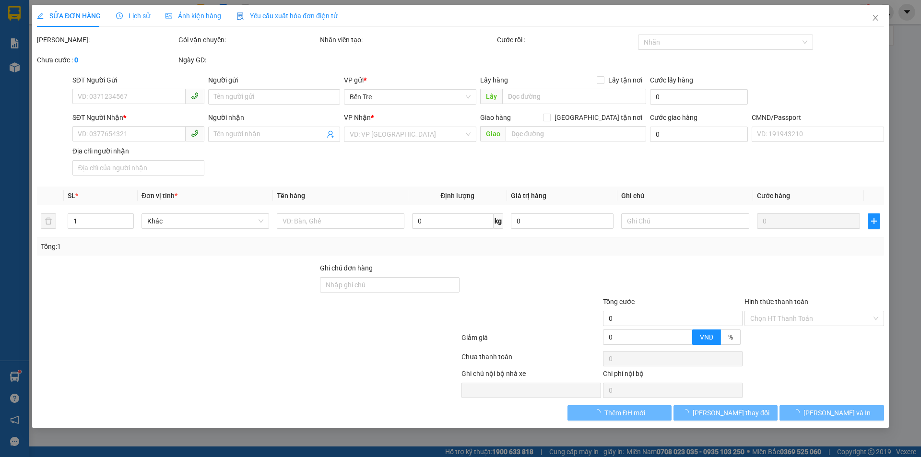
type input "0908902098"
type input "VÂN"
type input "0938682424"
type input "ĐẰNG"
checkbox input "true"
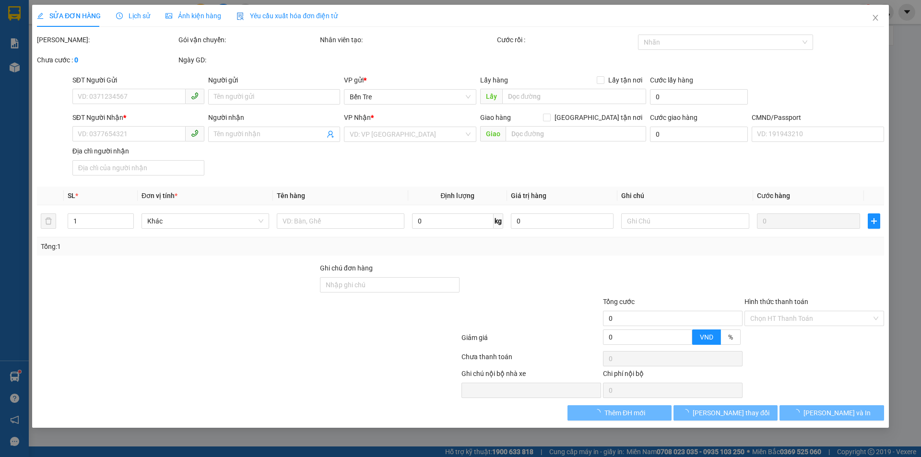
type input "45D KP3, P.8"
type input "70.000"
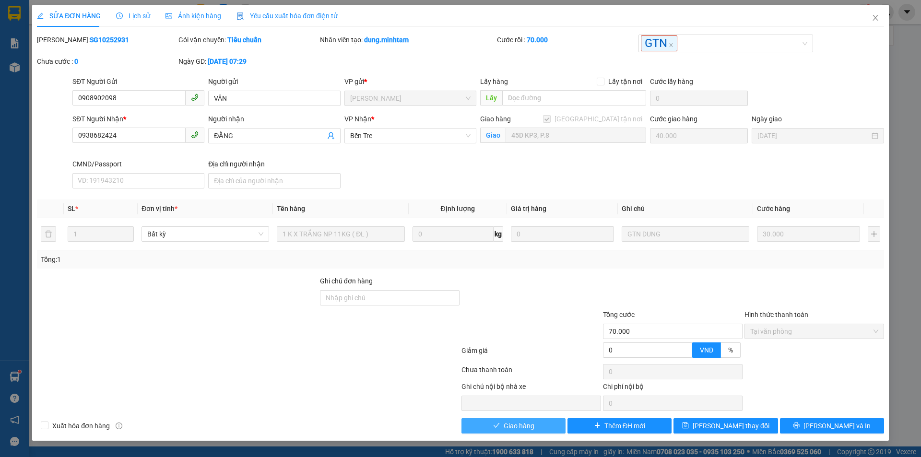
click at [512, 425] on span "Giao hàng" at bounding box center [518, 426] width 31 height 11
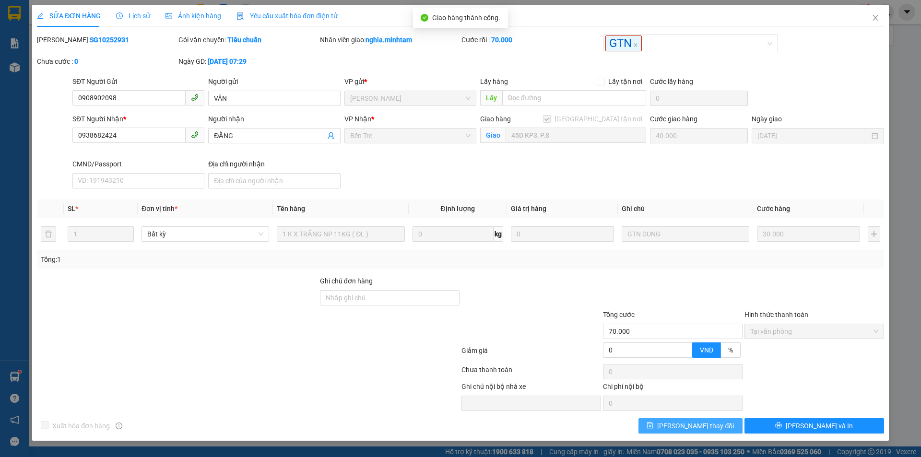
click at [703, 425] on span "[PERSON_NAME] thay đổi" at bounding box center [695, 426] width 77 height 11
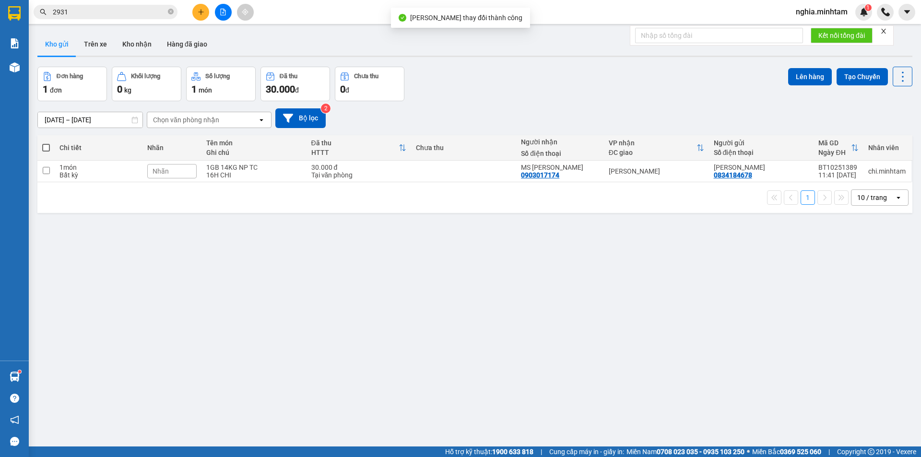
click at [102, 8] on input "2931" at bounding box center [109, 12] width 113 height 11
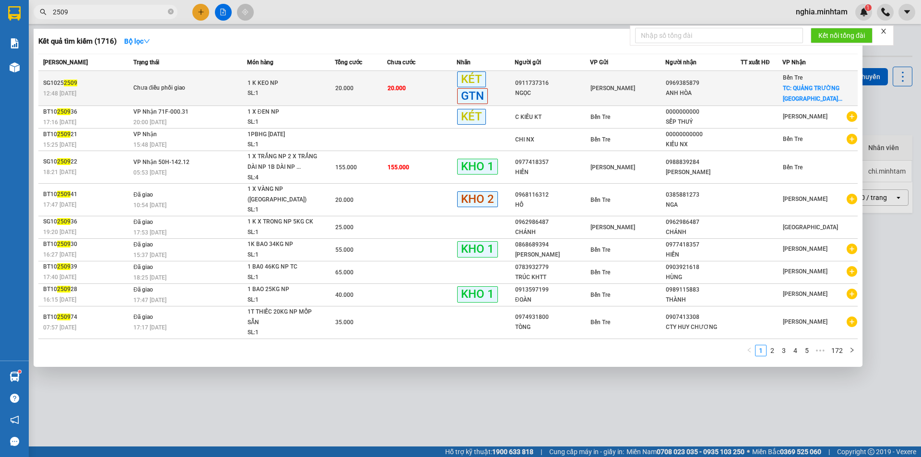
type input "2509"
click at [212, 87] on span "Chưa điều phối giao" at bounding box center [189, 88] width 113 height 11
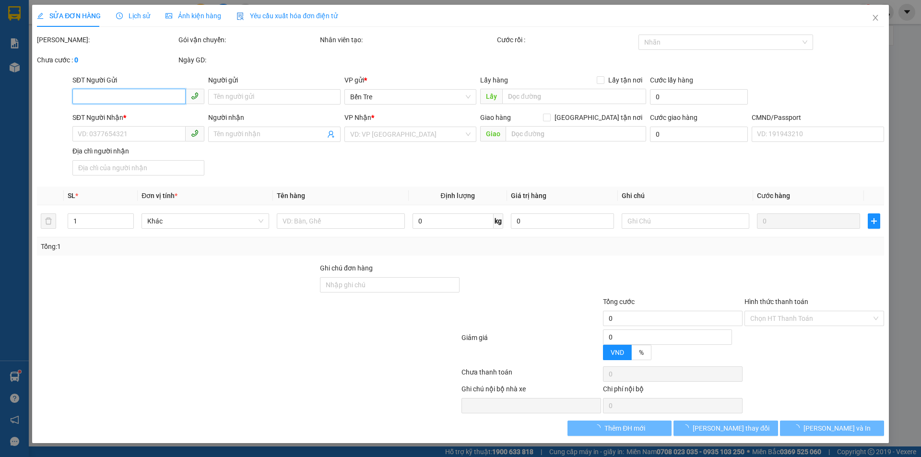
type input "0911737316"
type input "NGỌC"
type input "0969385879"
type input "ANH HÒA"
checkbox input "true"
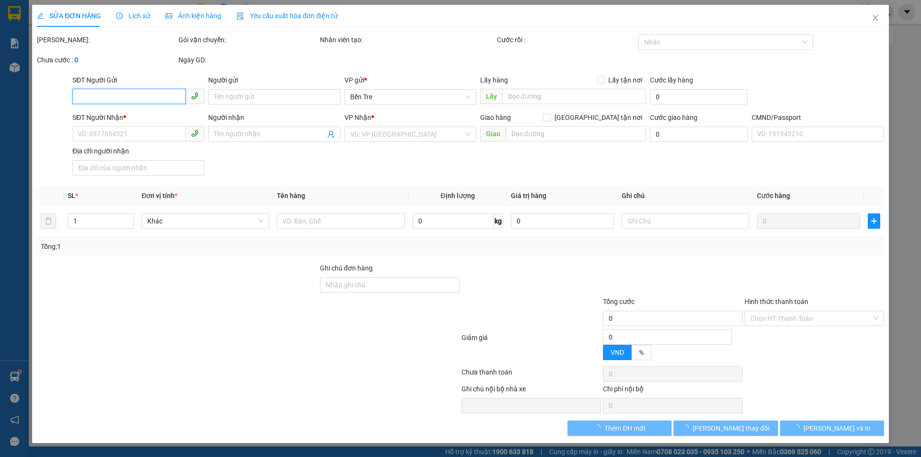
type input "QUẢNG TRƯỜNG MỸ THẠNH AN P AN HỘI"
type input "PHÍ GTN 50.000 CHƯA THU"
type input "20.000"
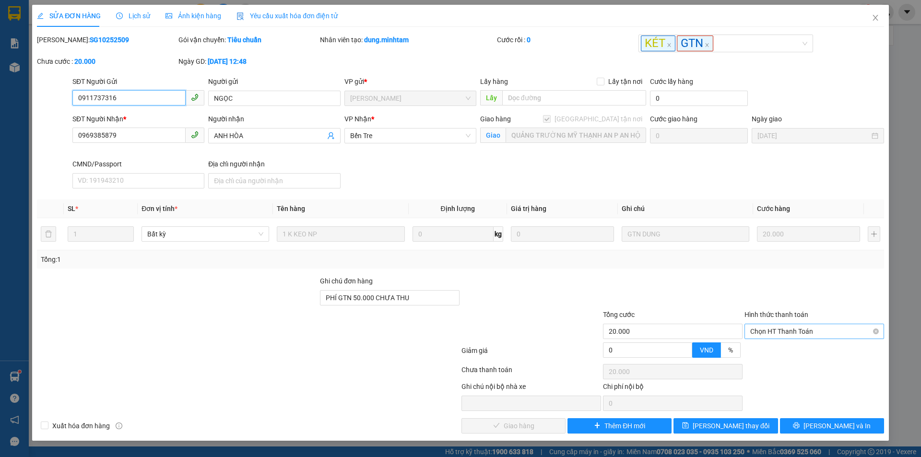
click at [807, 325] on span "Chọn HT Thanh Toán" at bounding box center [814, 331] width 128 height 14
click at [806, 351] on div "Tại văn phòng" at bounding box center [814, 350] width 128 height 11
type input "0"
click at [524, 427] on span "[PERSON_NAME] và Giao hàng" at bounding box center [525, 426] width 92 height 11
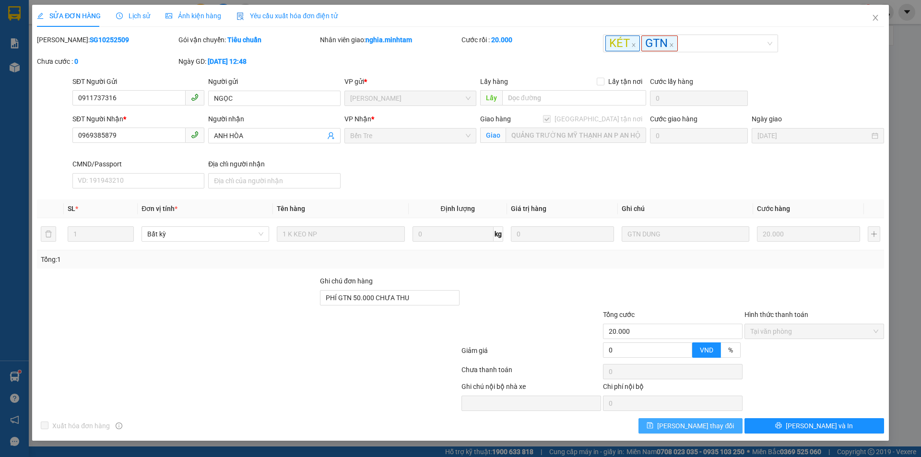
click at [696, 425] on span "[PERSON_NAME] thay đổi" at bounding box center [695, 426] width 77 height 11
